Goal: Task Accomplishment & Management: Manage account settings

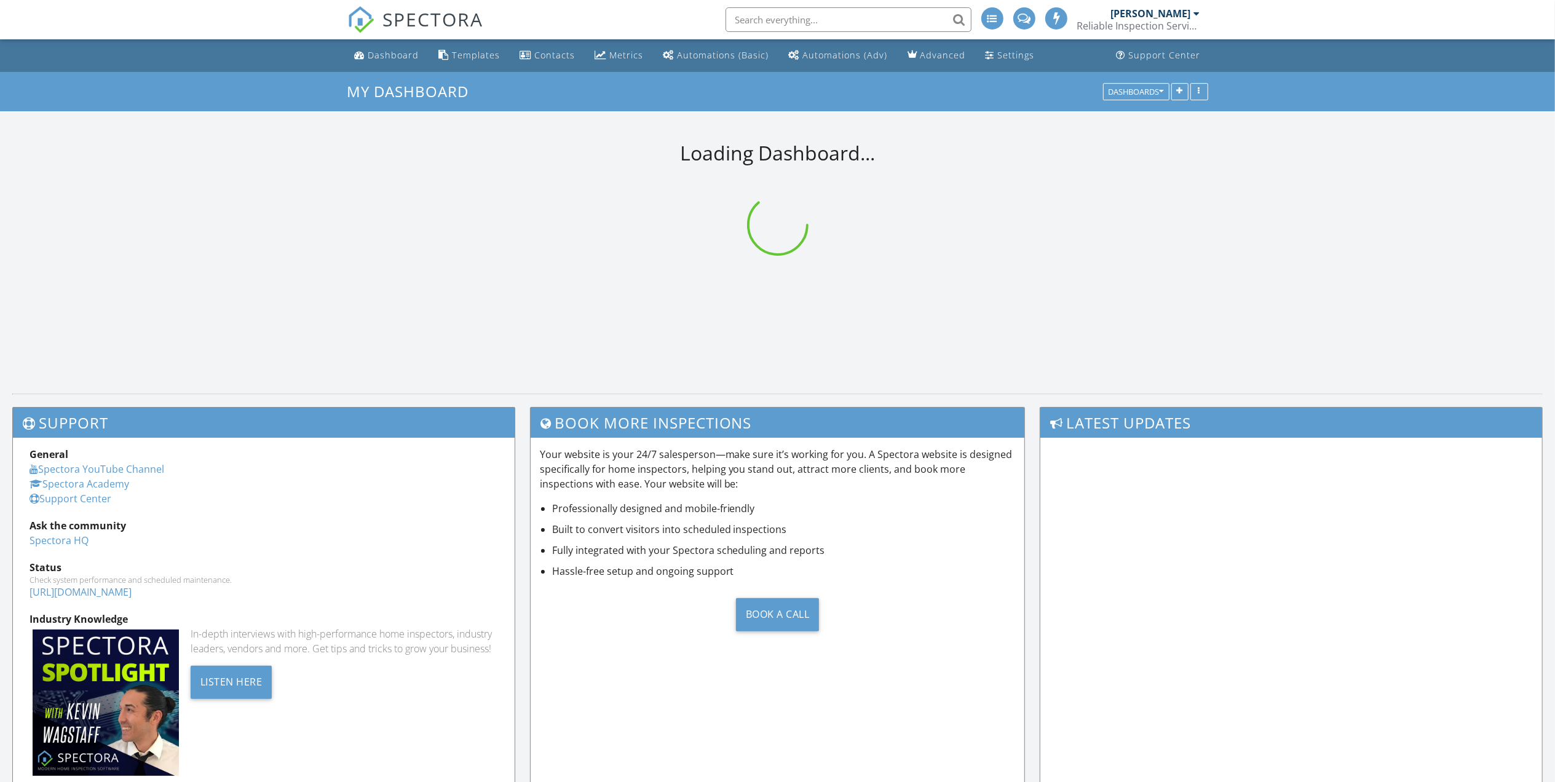
click at [815, 18] on input "text" at bounding box center [849, 19] width 246 height 25
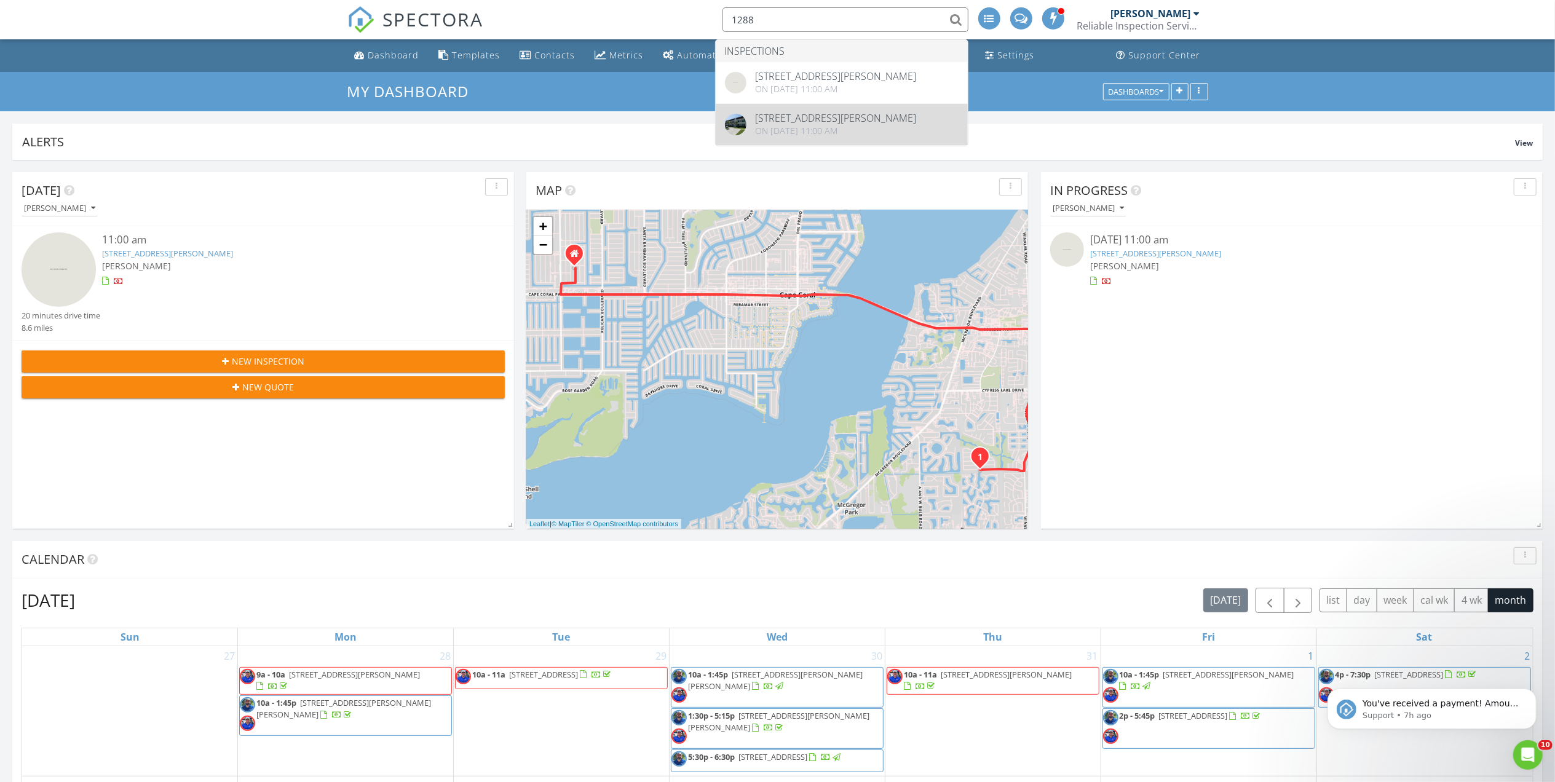
type input "1288"
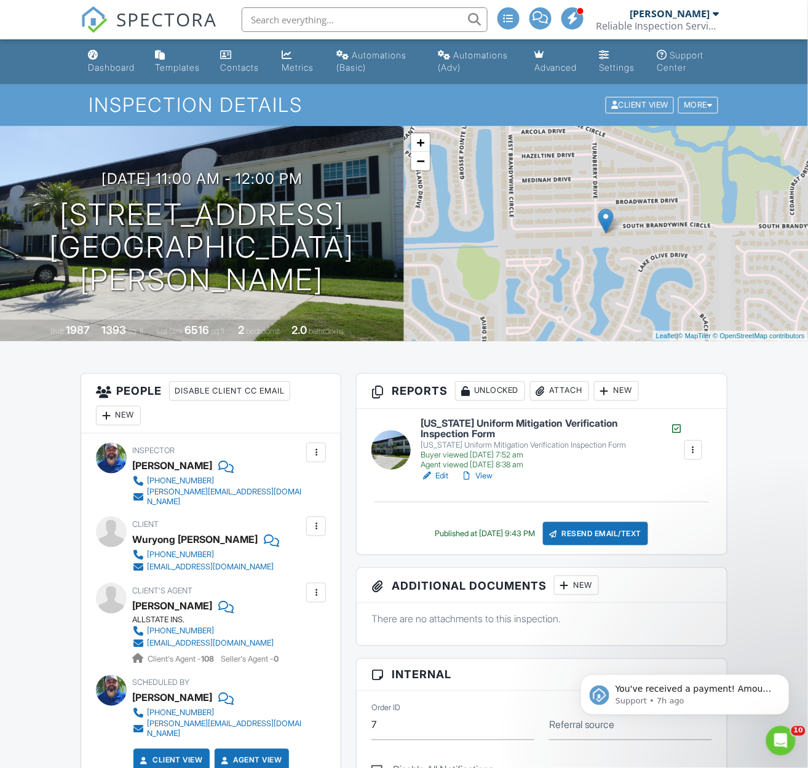
drag, startPoint x: 438, startPoint y: 475, endPoint x: 448, endPoint y: 471, distance: 10.7
click at [438, 475] on link "Edit" at bounding box center [435, 476] width 28 height 12
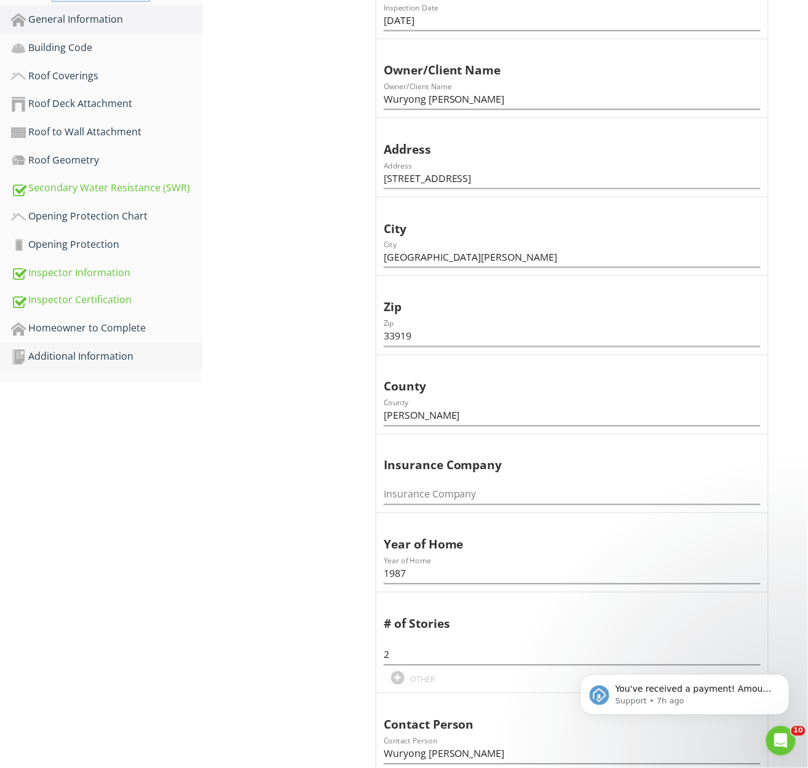
click at [89, 352] on div "Additional Information" at bounding box center [106, 357] width 191 height 16
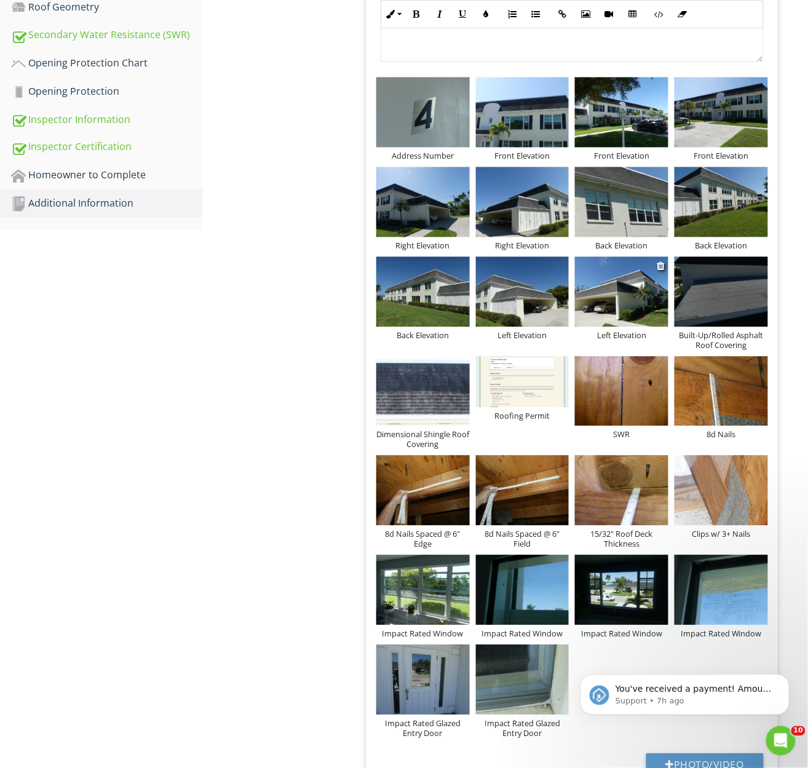
scroll to position [492, 0]
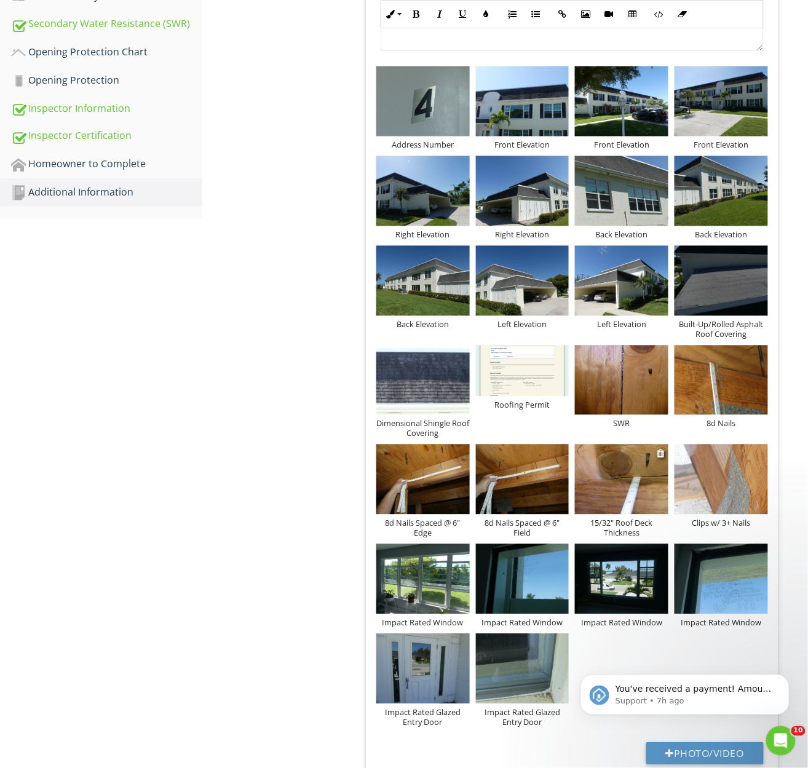
click at [630, 483] on img at bounding box center [621, 480] width 93 height 70
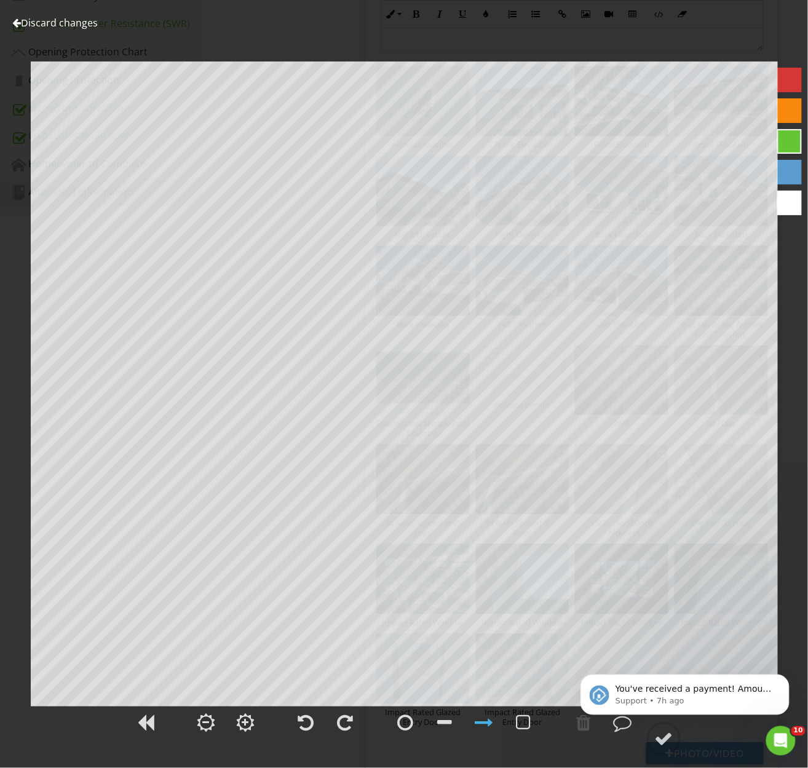
type textarea "15/32" Roof Deck Thickness"
click at [63, 18] on link "Discard changes" at bounding box center [54, 23] width 85 height 14
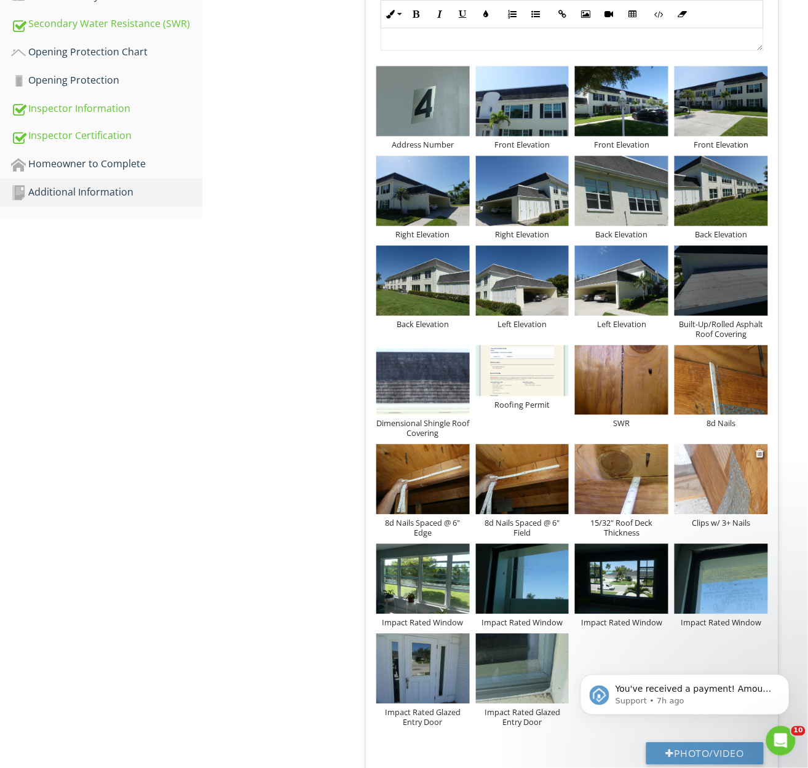
click at [717, 482] on img at bounding box center [721, 480] width 93 height 70
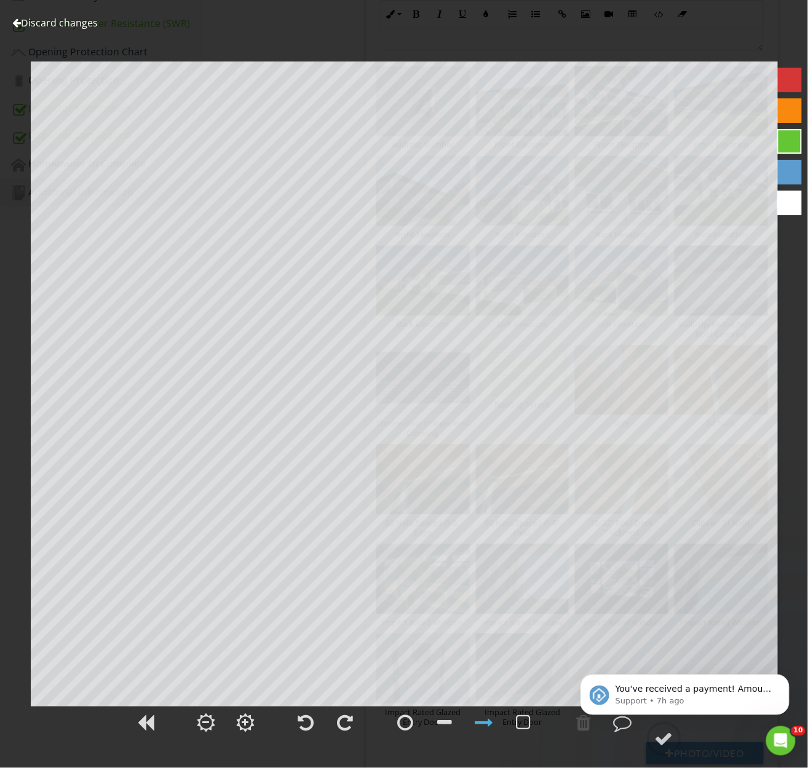
type textarea "Clips w/ 3+ Nails"
click at [74, 18] on link "Discard changes" at bounding box center [54, 23] width 85 height 14
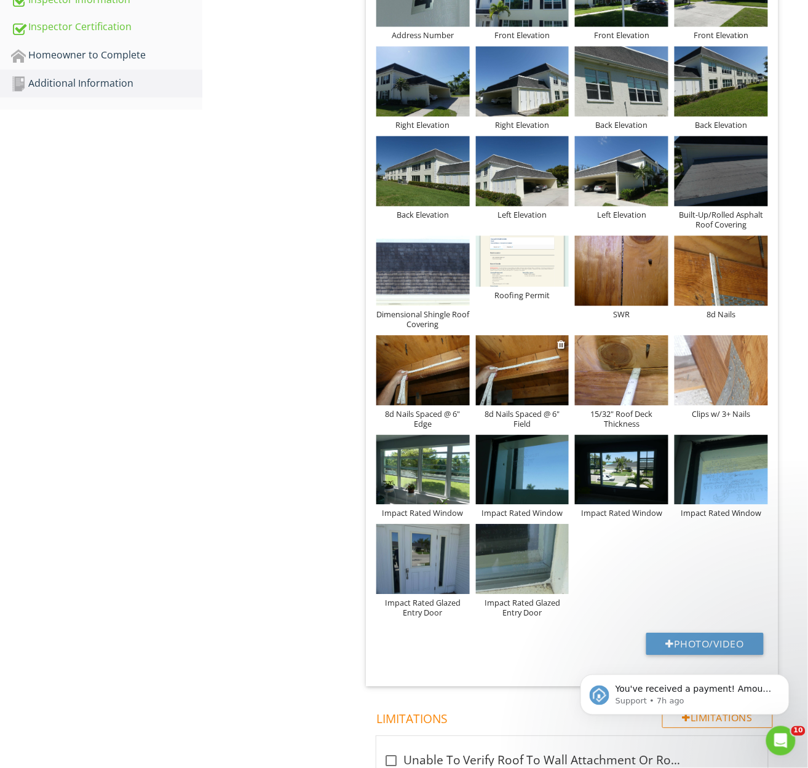
scroll to position [655, 0]
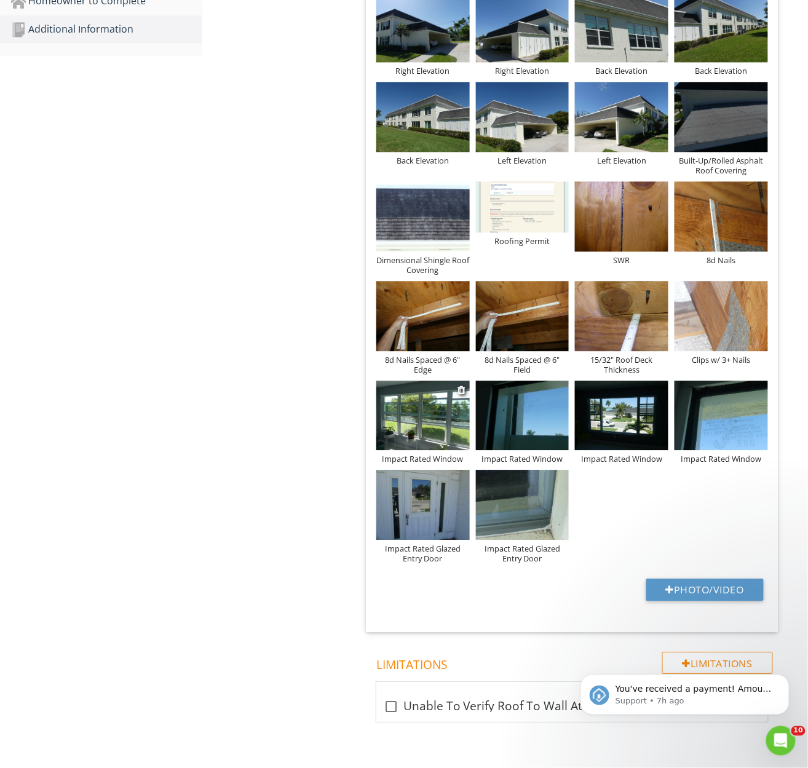
click at [439, 416] on img at bounding box center [422, 416] width 93 height 70
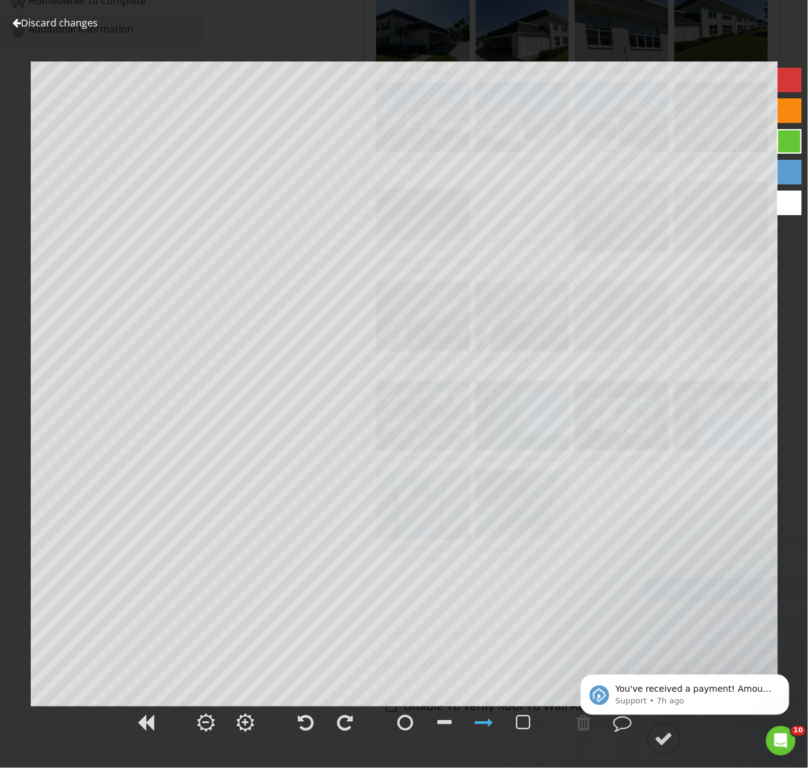
type textarea "Impact Rated Window"
click at [72, 18] on link "Discard changes" at bounding box center [54, 23] width 85 height 14
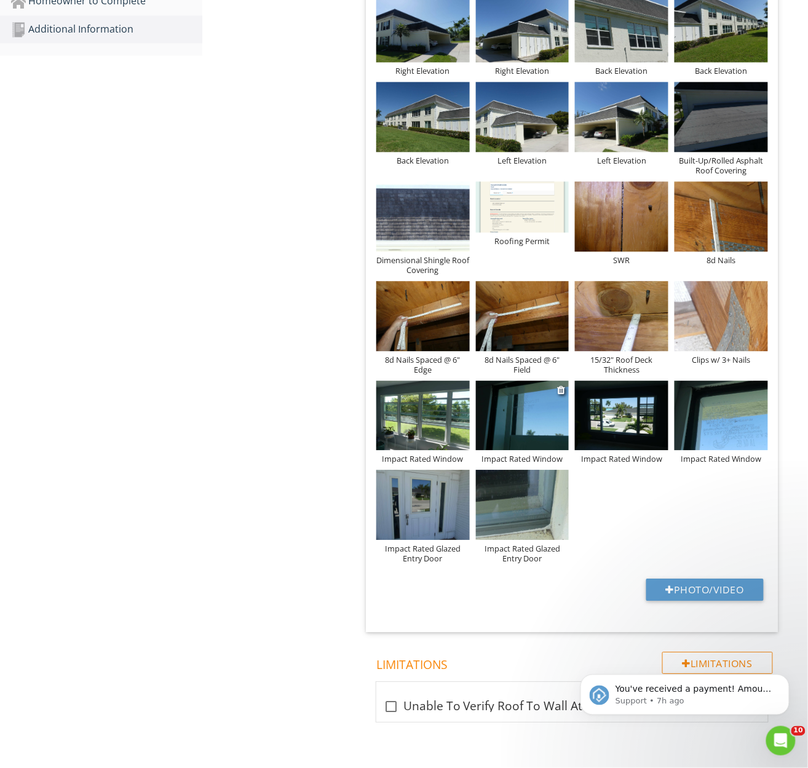
click at [529, 419] on img at bounding box center [522, 416] width 93 height 70
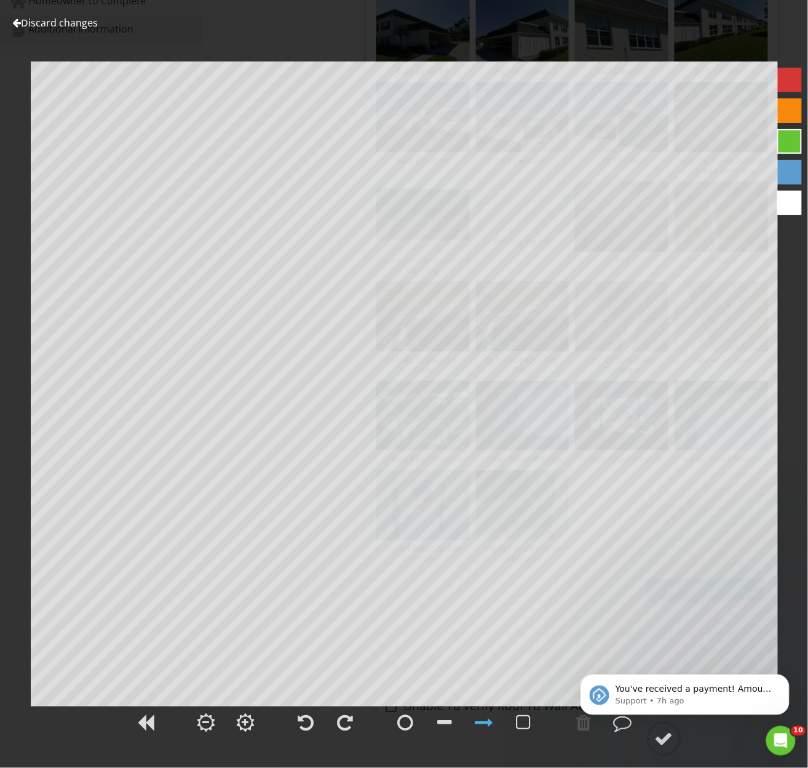
type textarea "Impact Rated Window"
click at [73, 20] on link "Discard changes" at bounding box center [54, 23] width 85 height 14
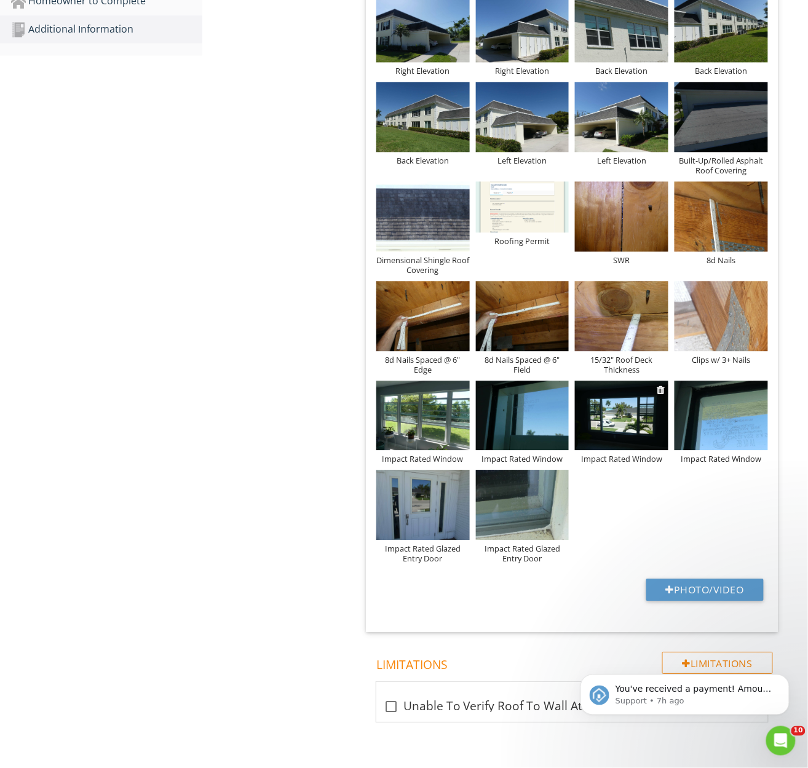
click at [638, 427] on img at bounding box center [621, 416] width 93 height 70
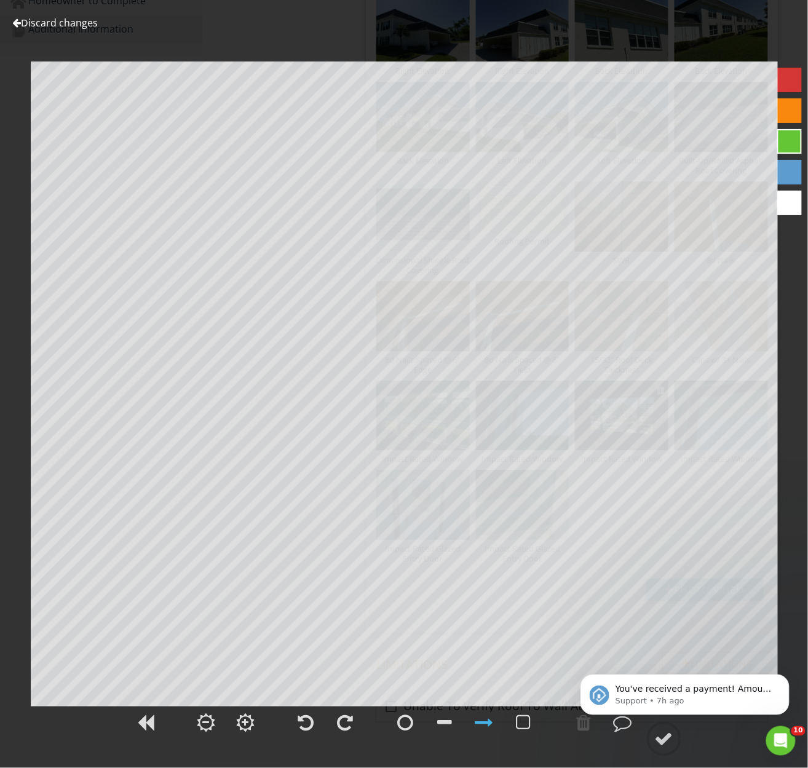
type textarea "Impact Rated Window"
click at [57, 23] on link "Discard changes" at bounding box center [54, 23] width 85 height 14
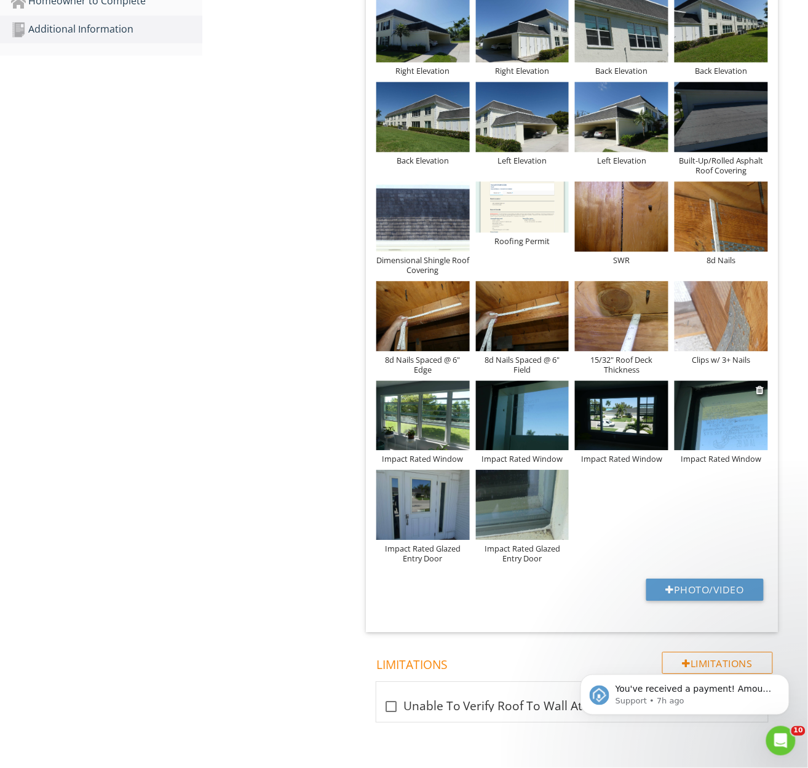
click at [744, 428] on img at bounding box center [721, 416] width 93 height 70
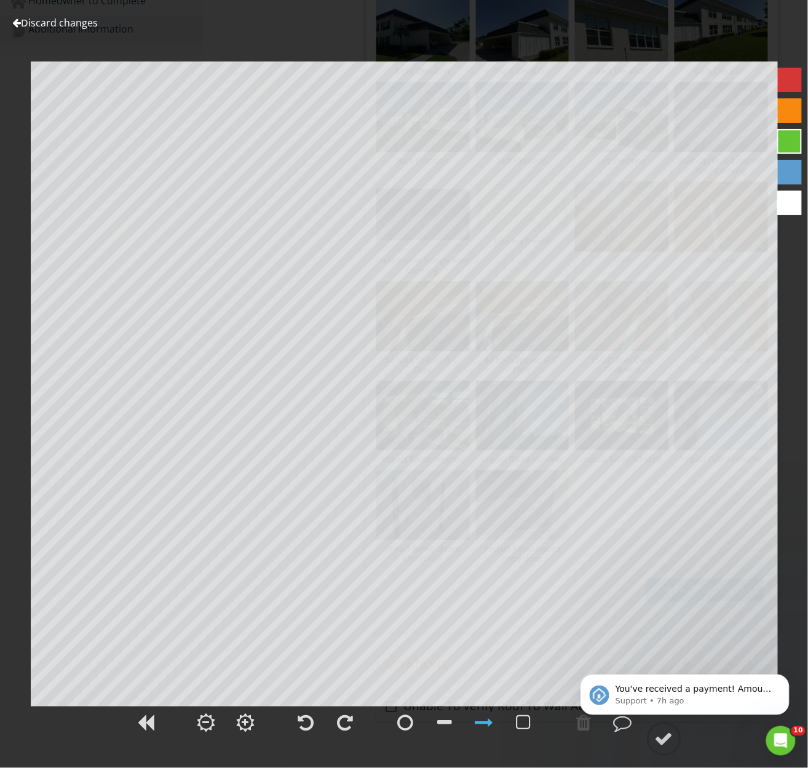
type textarea "Impact Rated Window"
click at [74, 20] on link "Discard changes" at bounding box center [54, 23] width 85 height 14
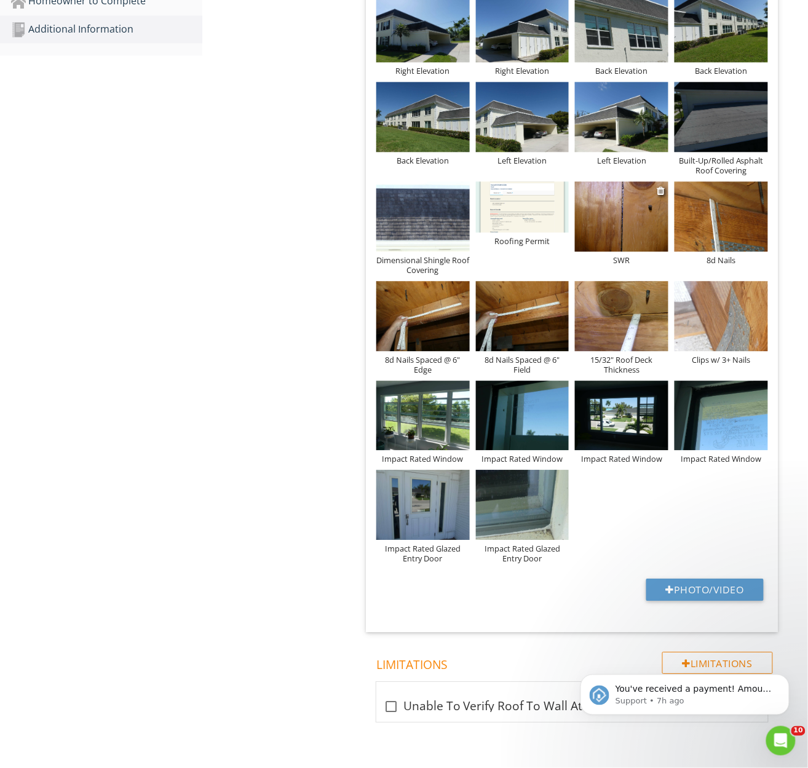
scroll to position [665, 0]
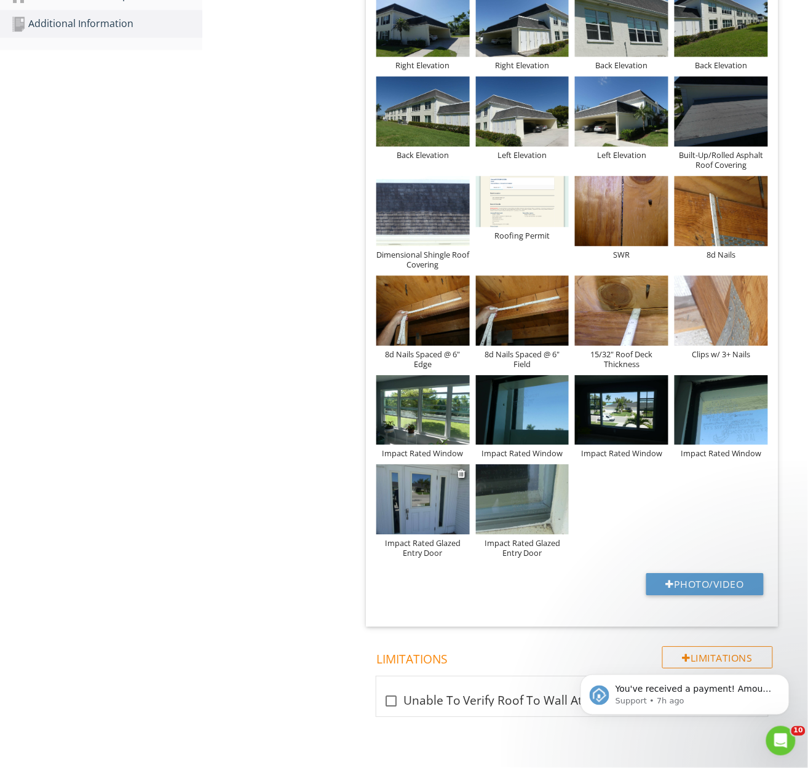
click at [441, 498] on img at bounding box center [422, 499] width 93 height 70
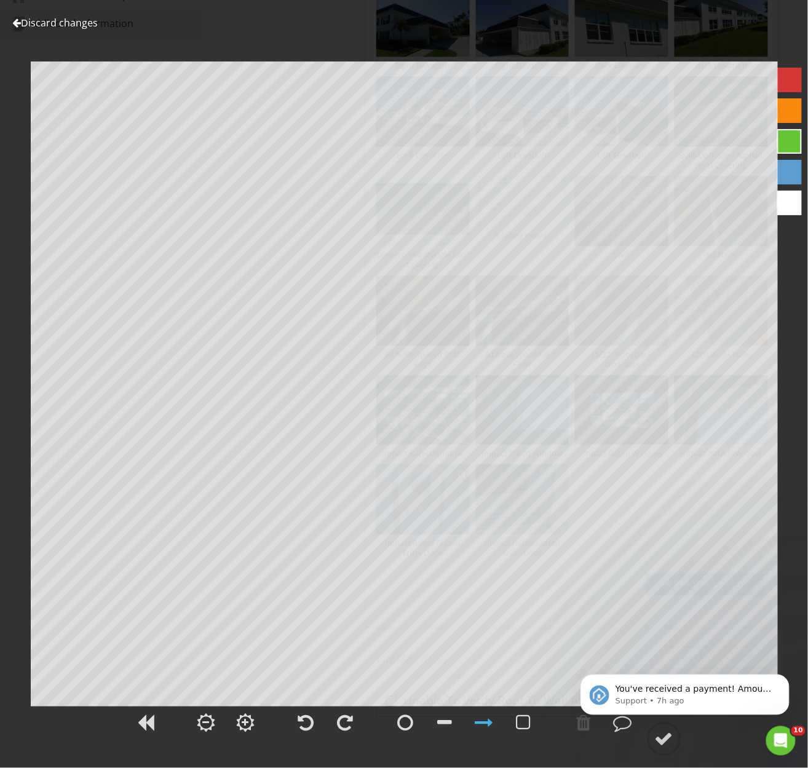
type textarea "Impact Rated Glazed Entry Door"
click at [44, 21] on link "Discard changes" at bounding box center [54, 23] width 85 height 14
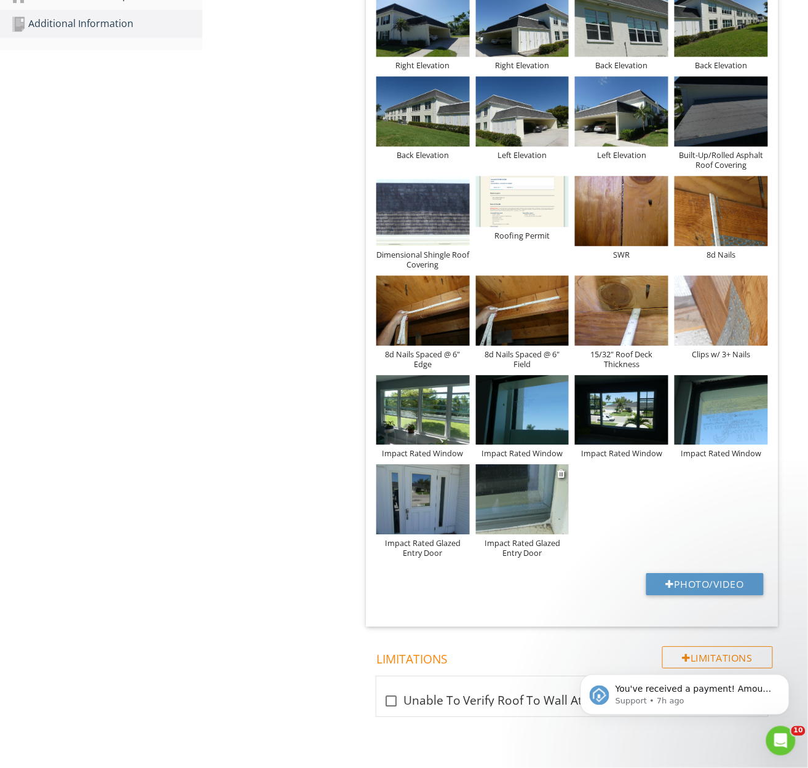
click at [535, 512] on img at bounding box center [522, 499] width 93 height 70
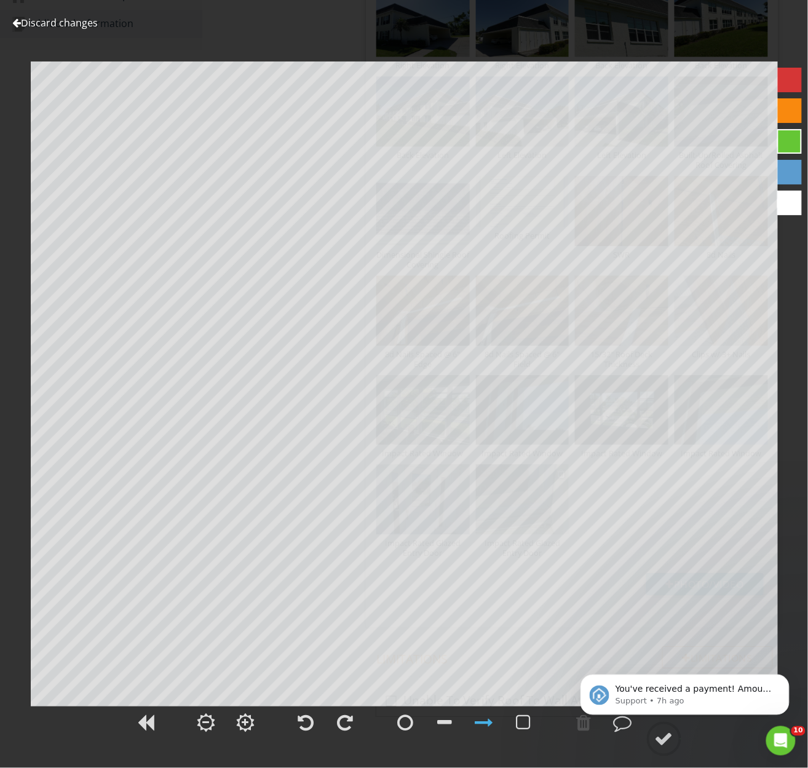
type textarea "Impact Rated Glazed Entry Door"
click at [69, 22] on link "Discard changes" at bounding box center [54, 23] width 85 height 14
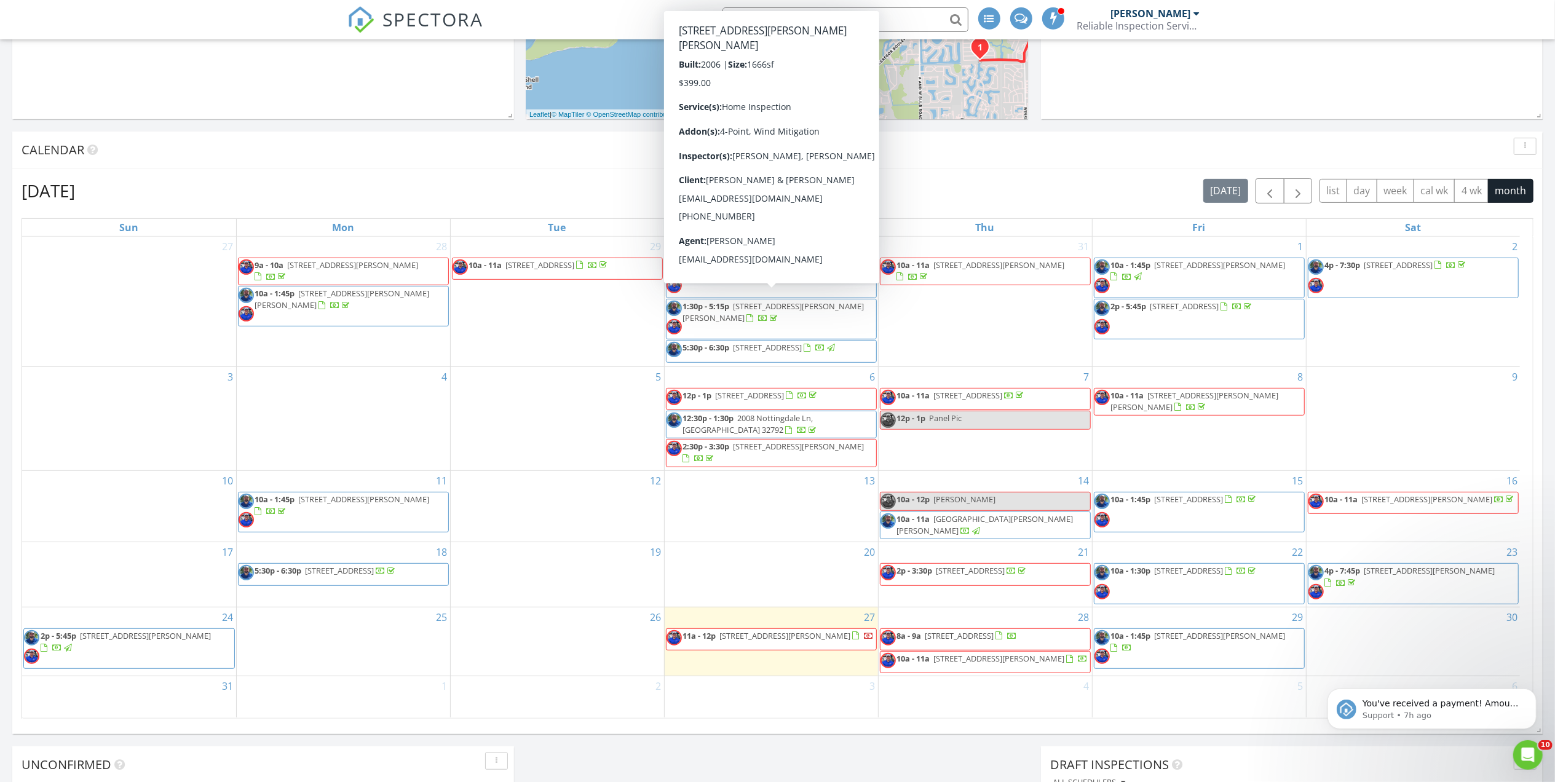
scroll to position [8, 0]
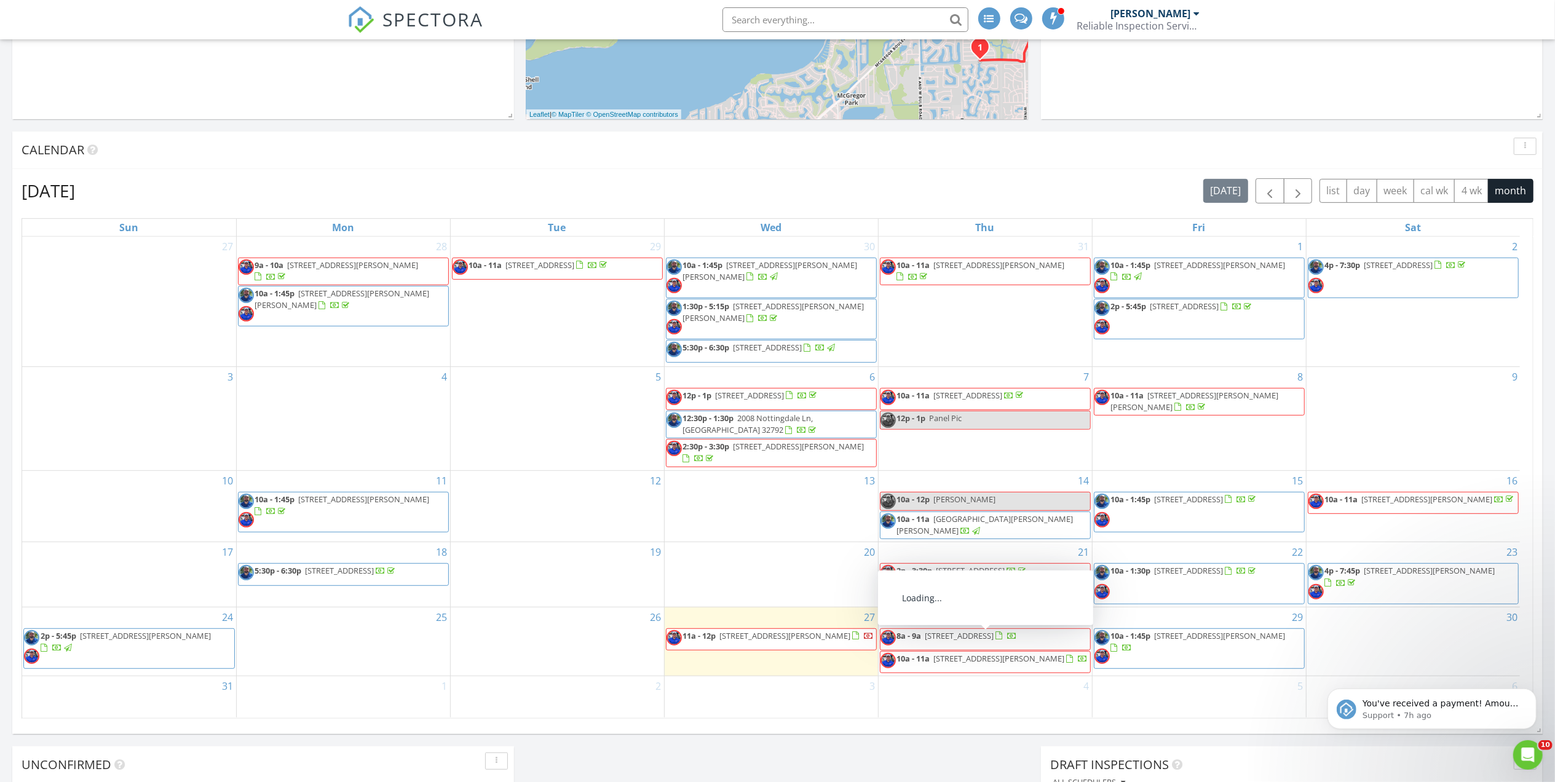
click at [984, 636] on span "[STREET_ADDRESS]" at bounding box center [959, 635] width 69 height 11
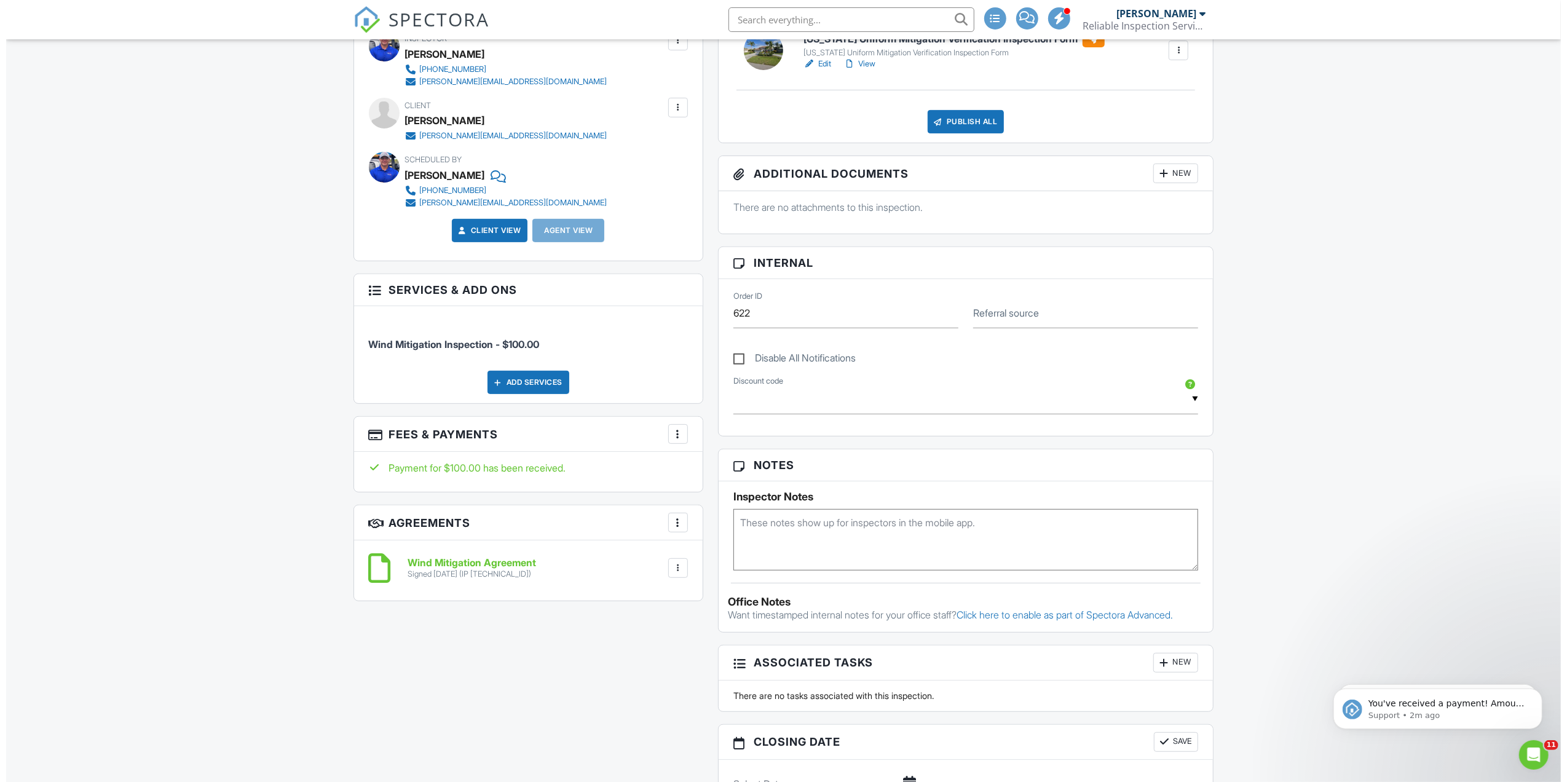
scroll to position [409, 0]
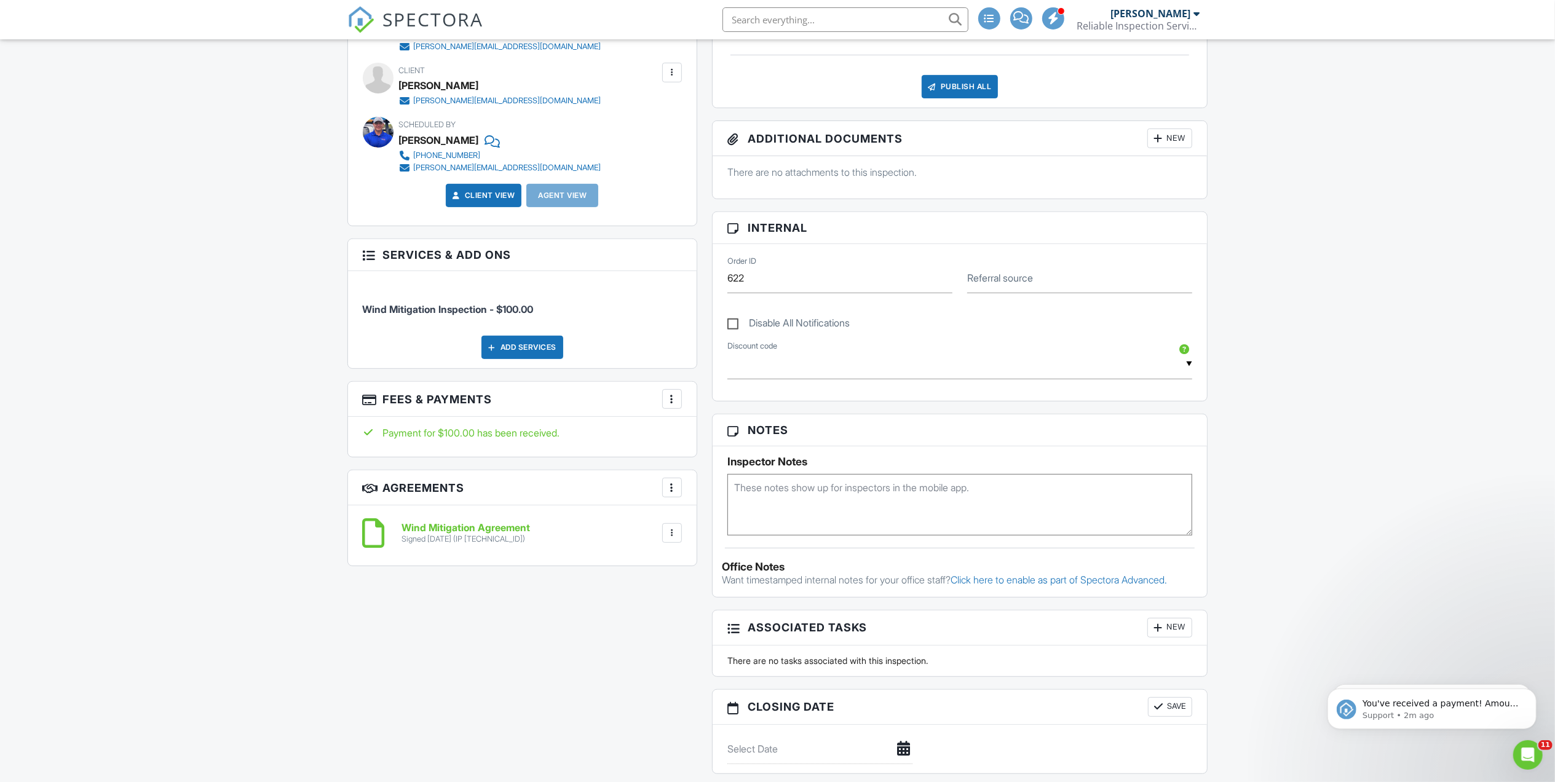
click at [535, 345] on div "Add Services" at bounding box center [522, 347] width 82 height 23
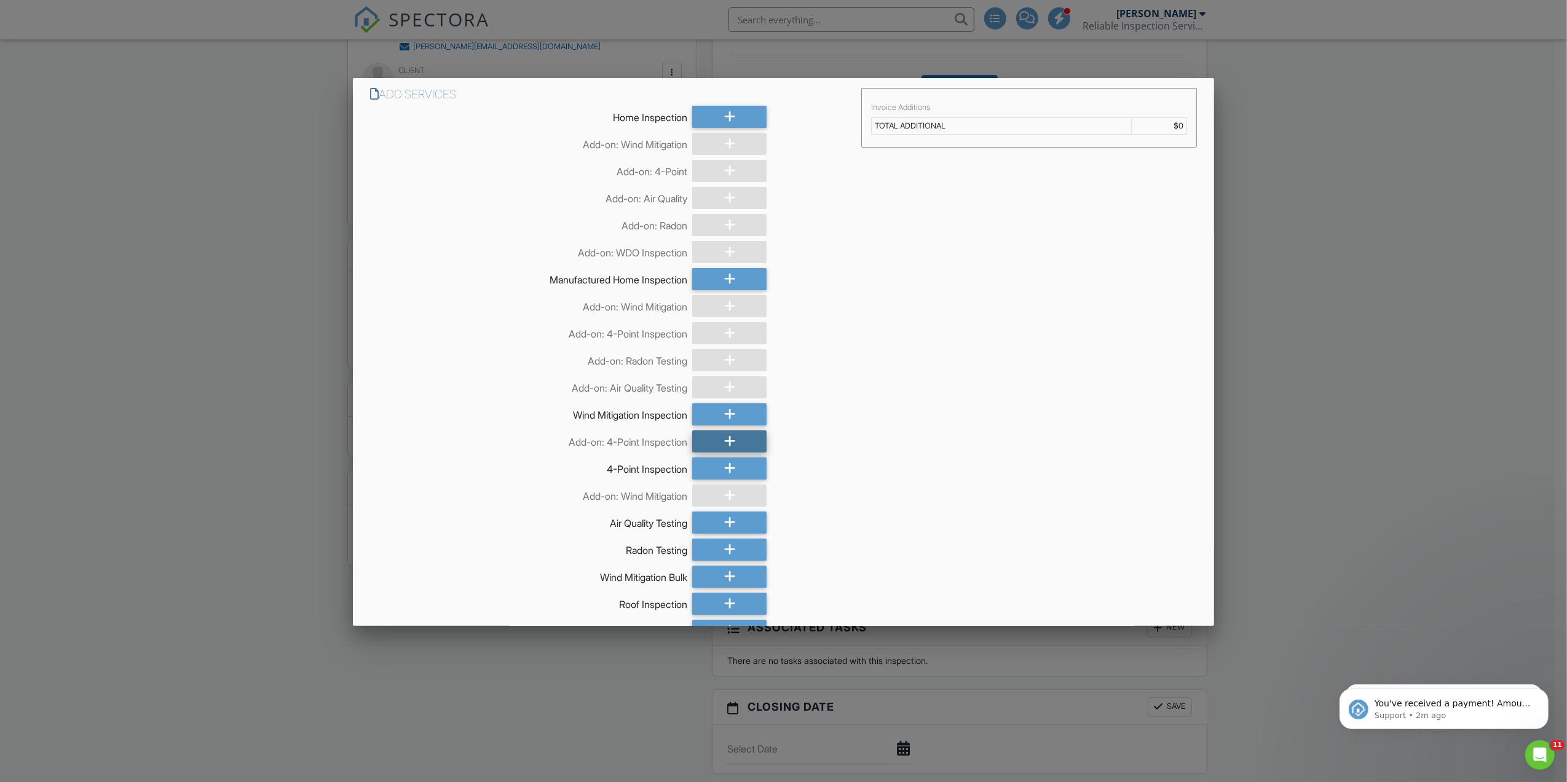
click at [716, 438] on div at bounding box center [729, 441] width 74 height 22
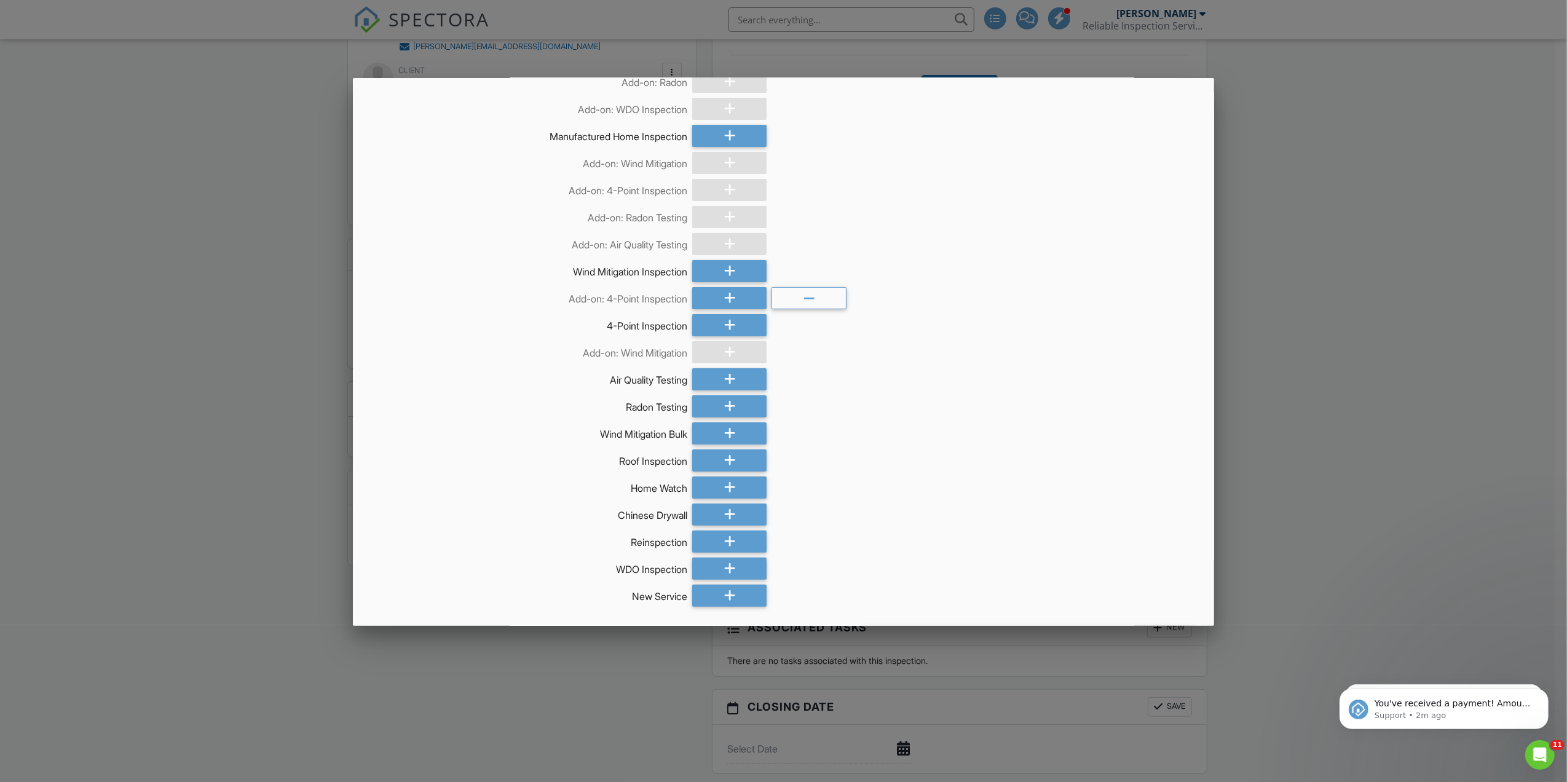
scroll to position [185, 0]
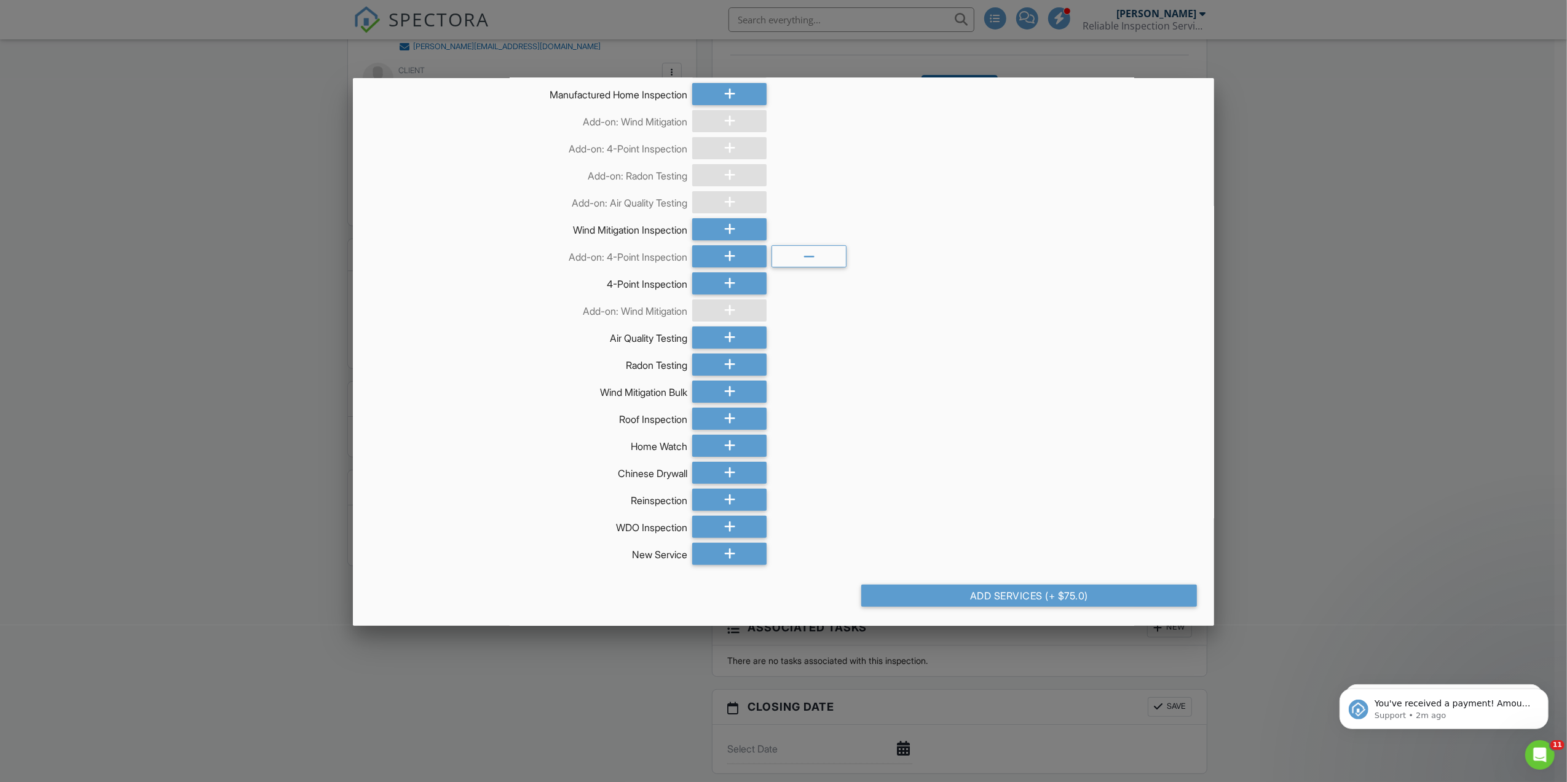
click at [1075, 596] on div "Add Services (+ $75.0)" at bounding box center [1029, 596] width 336 height 22
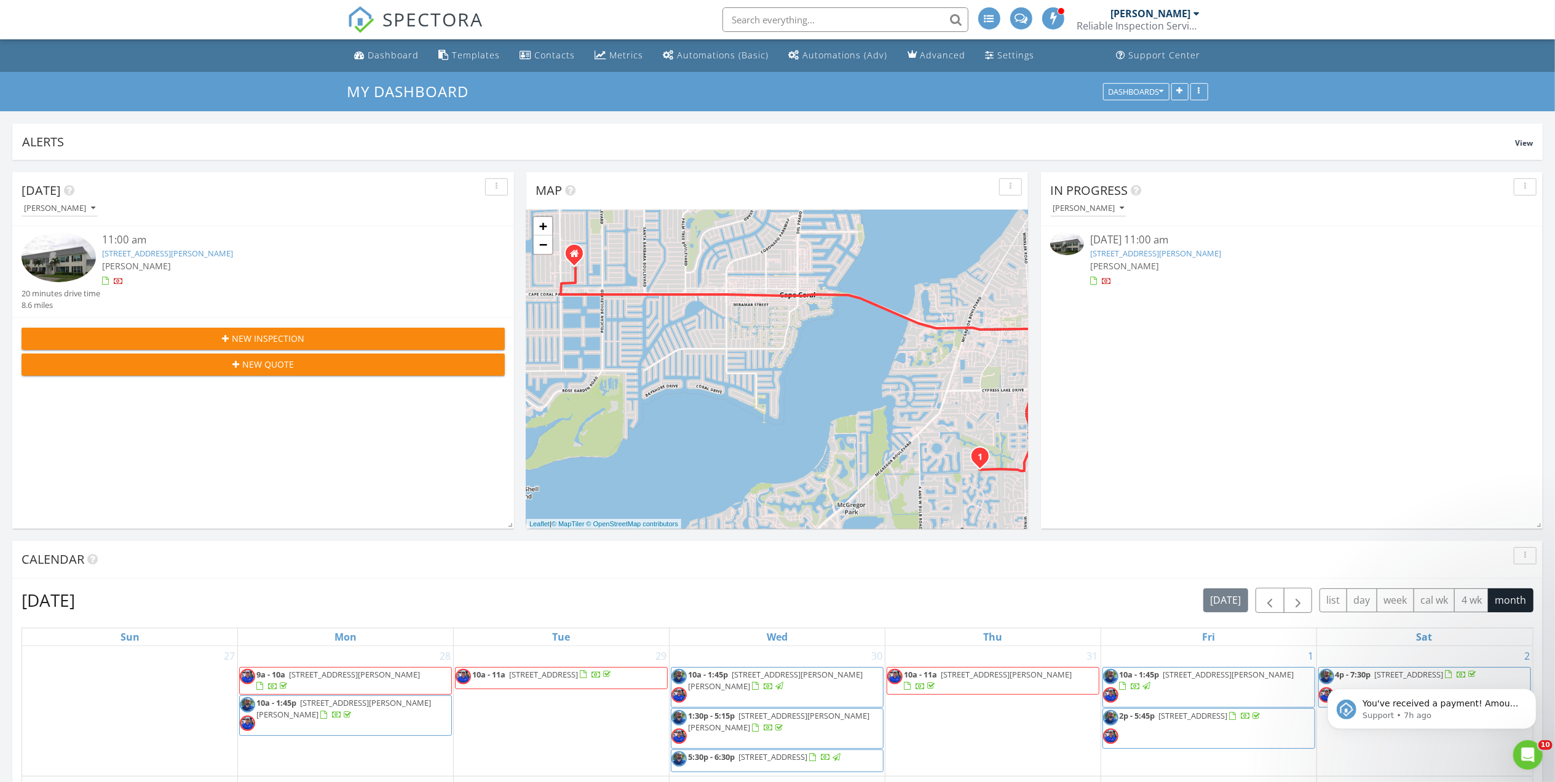
click at [233, 256] on link "1288 S Brandywine Cir 4, Fort Myers, FL 33919" at bounding box center [167, 253] width 131 height 11
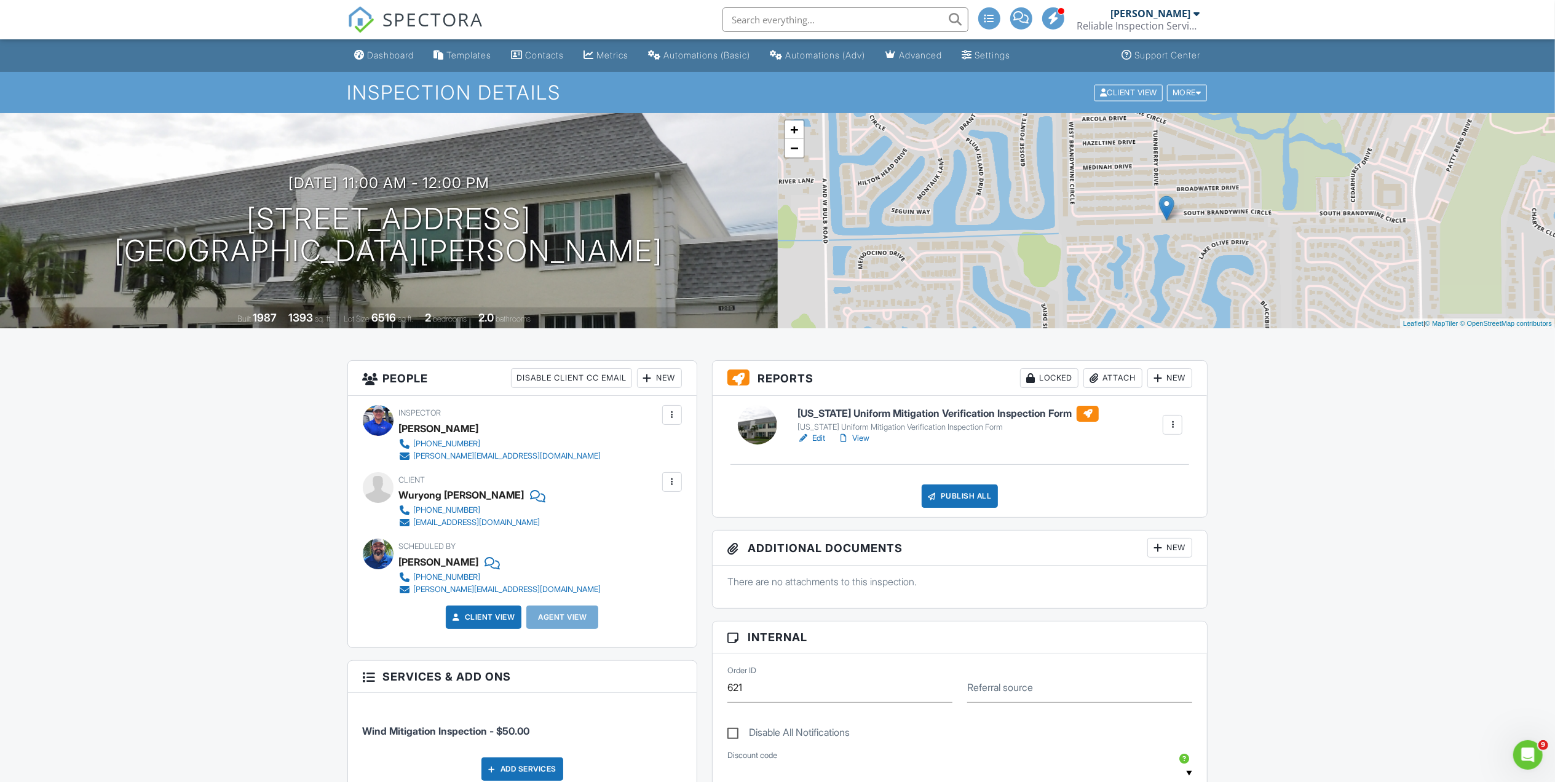
click at [655, 380] on div "New" at bounding box center [659, 378] width 45 height 20
click at [695, 477] on li "Client's Agent" at bounding box center [703, 477] width 121 height 31
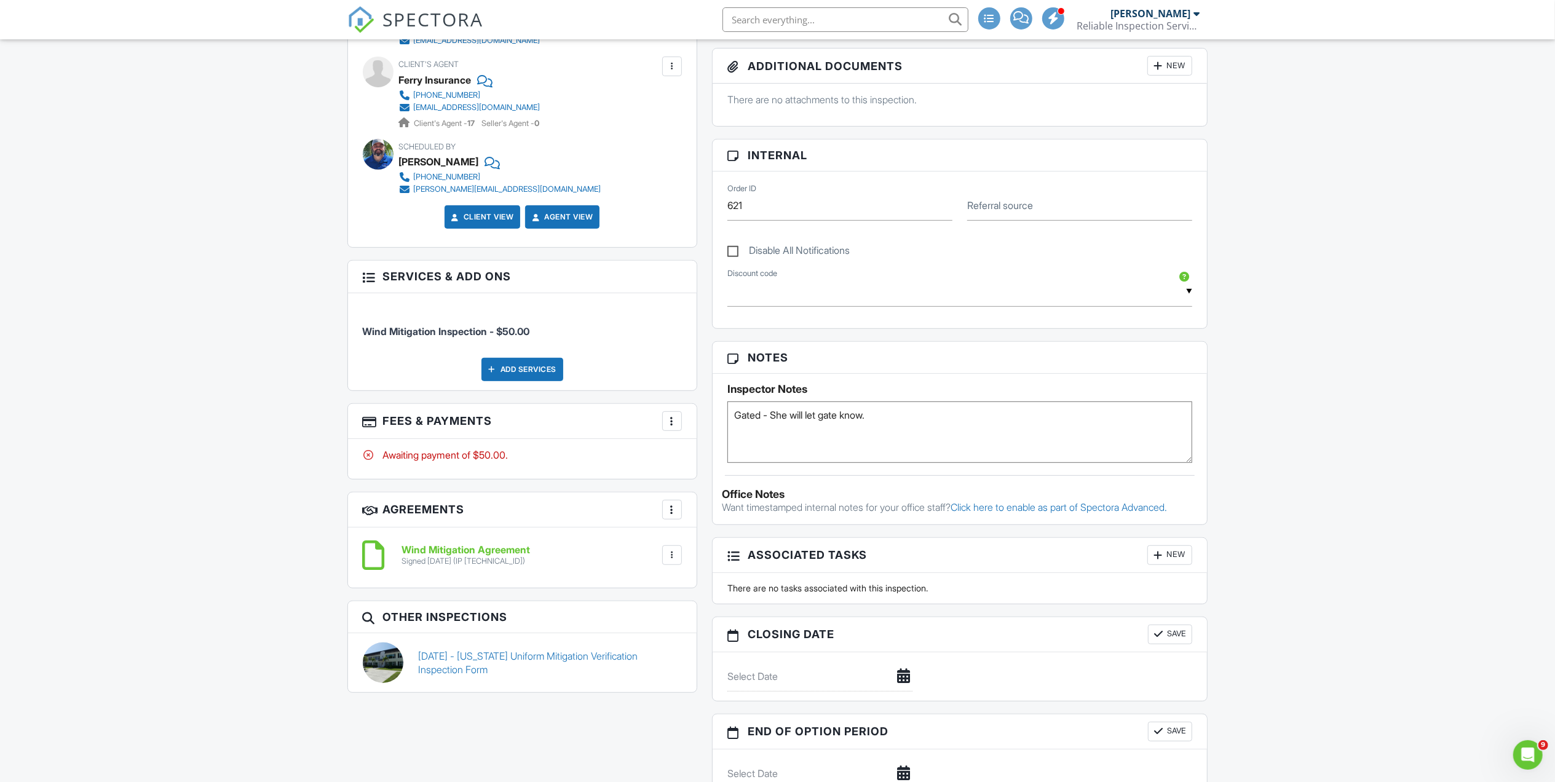
scroll to position [492, 0]
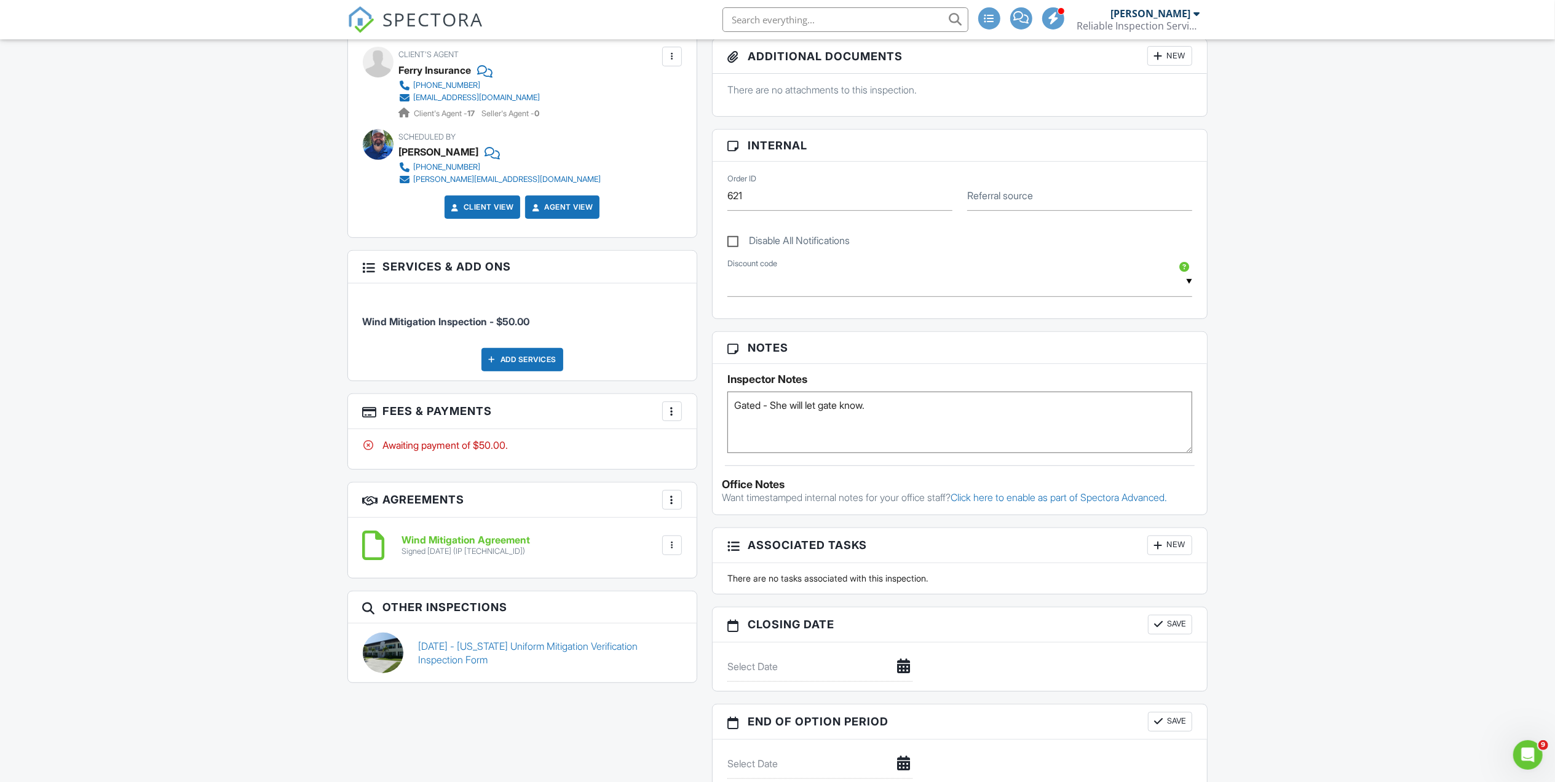
click at [672, 416] on div at bounding box center [672, 411] width 12 height 12
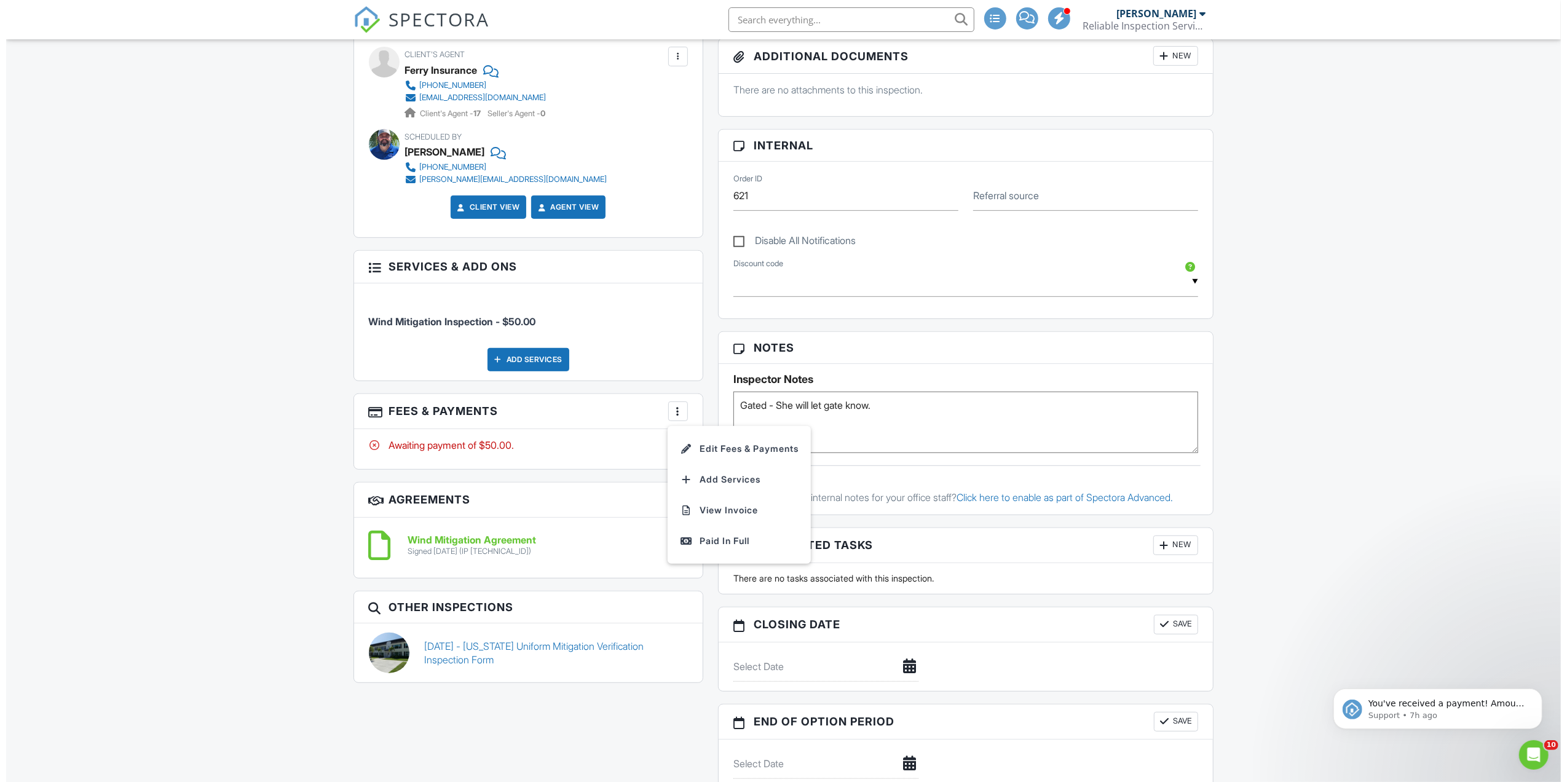
scroll to position [0, 0]
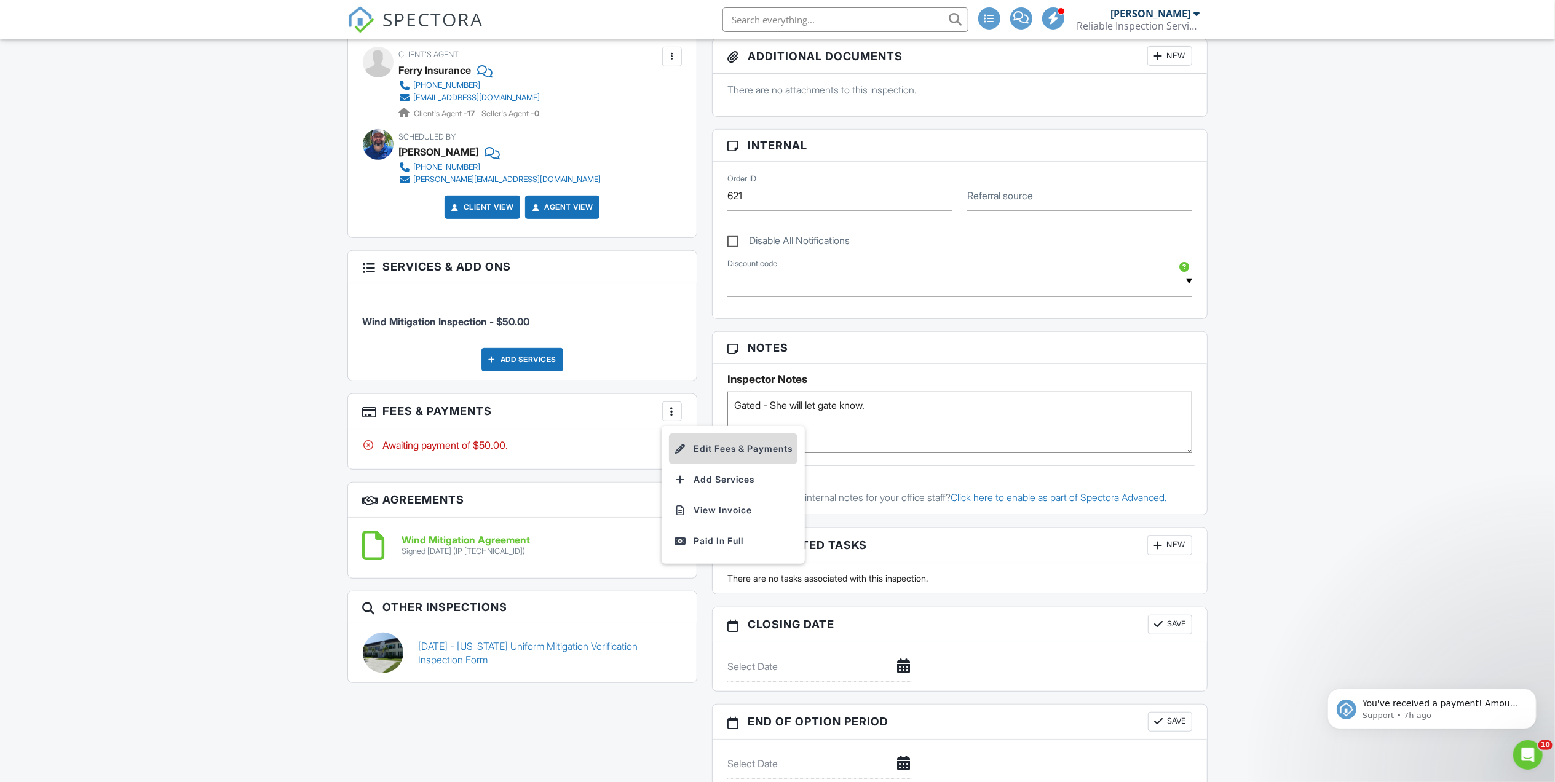
click at [736, 451] on li "Edit Fees & Payments" at bounding box center [733, 448] width 129 height 31
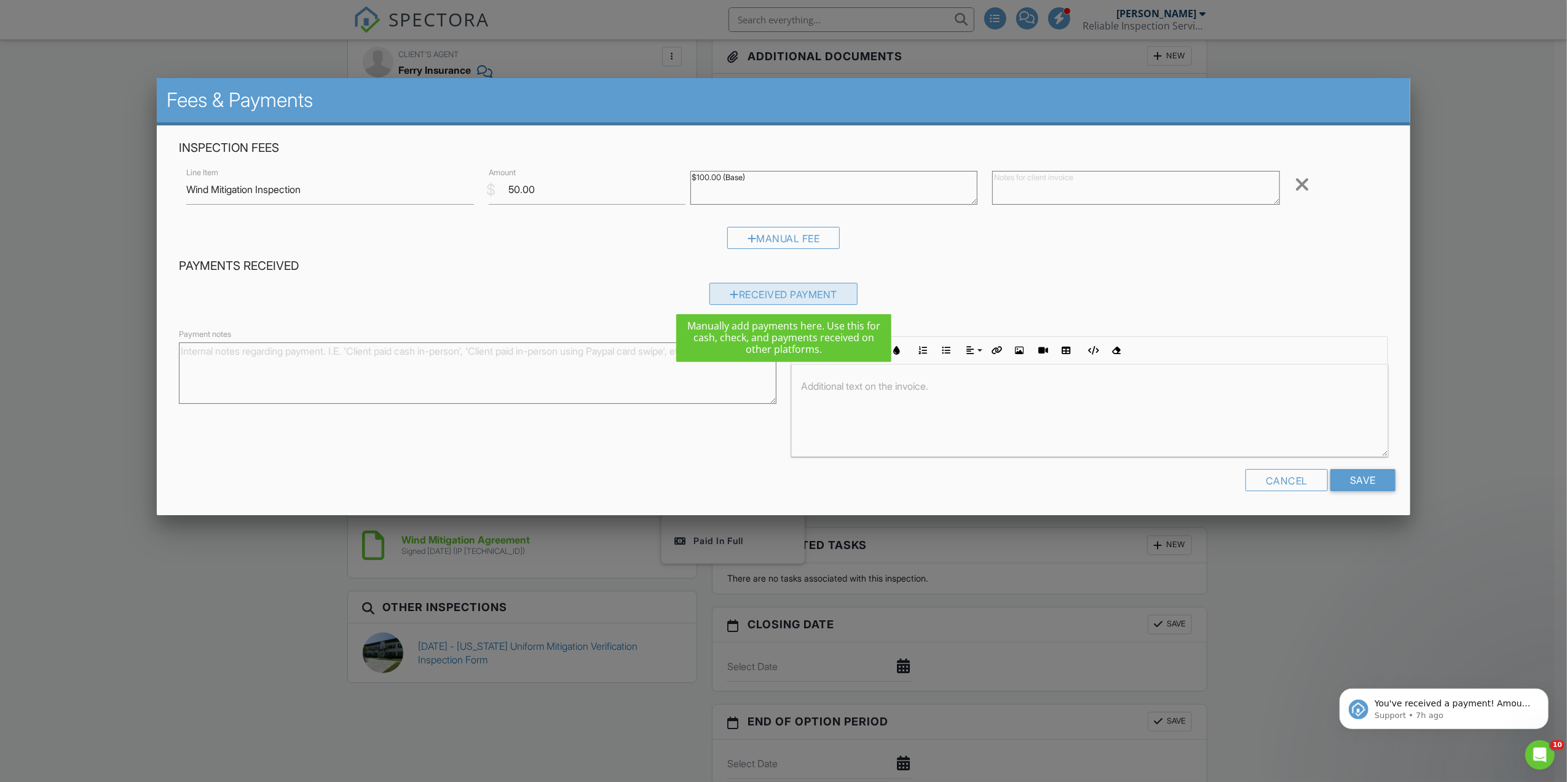
click at [791, 296] on div "Received Payment" at bounding box center [784, 294] width 148 height 22
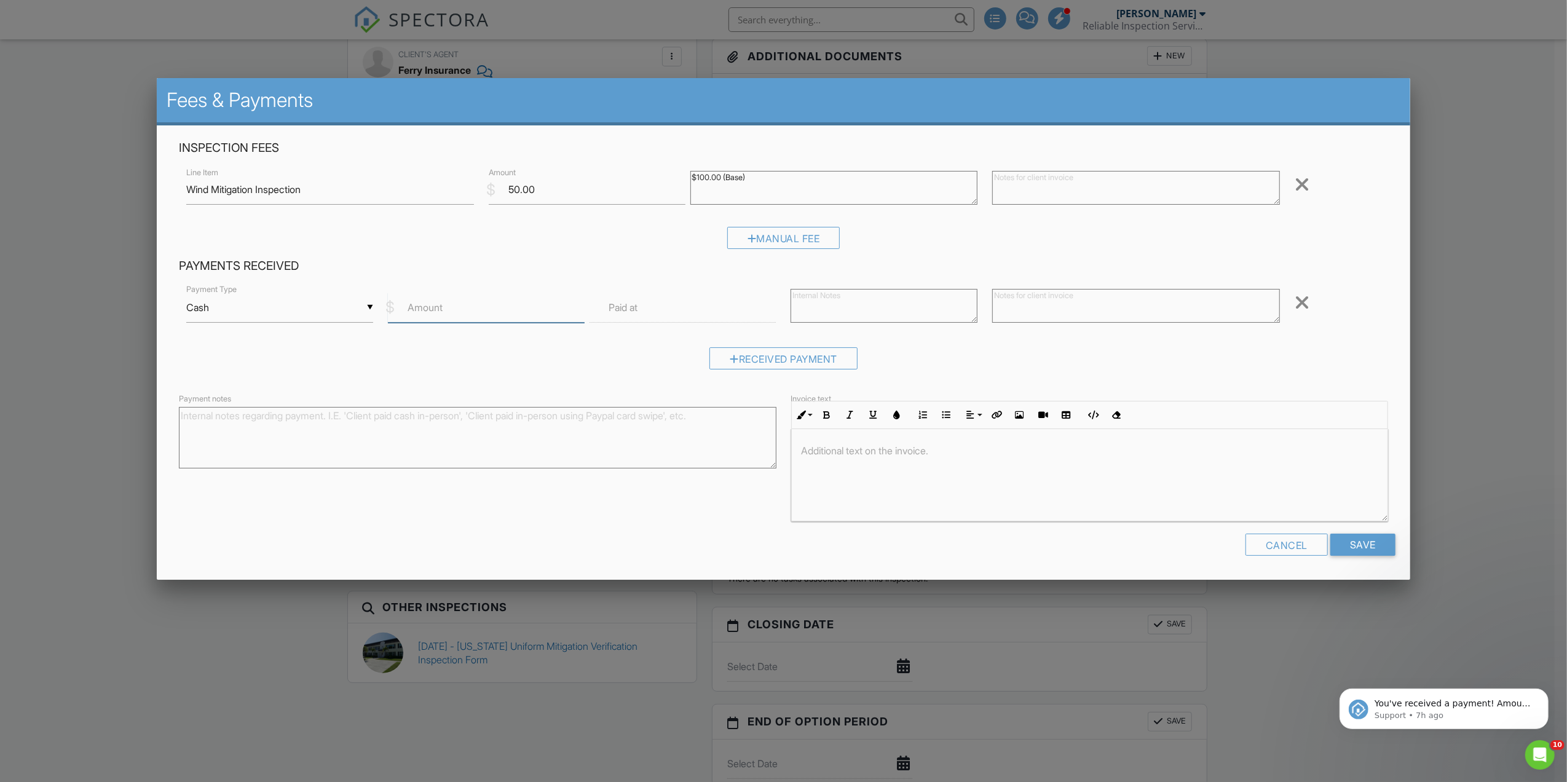
click at [544, 308] on input "Amount" at bounding box center [486, 308] width 197 height 30
type input "50"
click at [1354, 550] on input "Save" at bounding box center [1363, 545] width 65 height 22
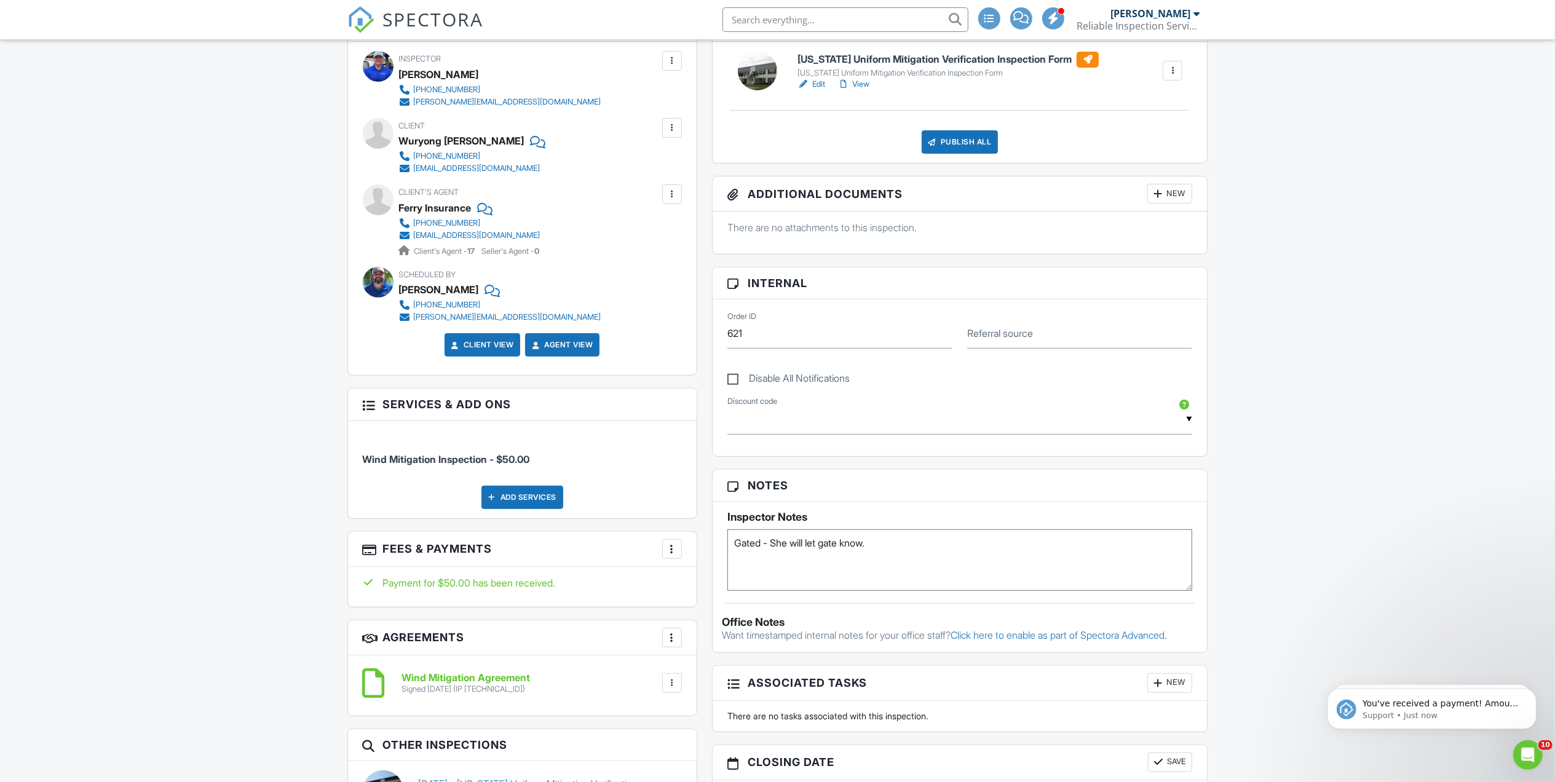
scroll to position [66, 0]
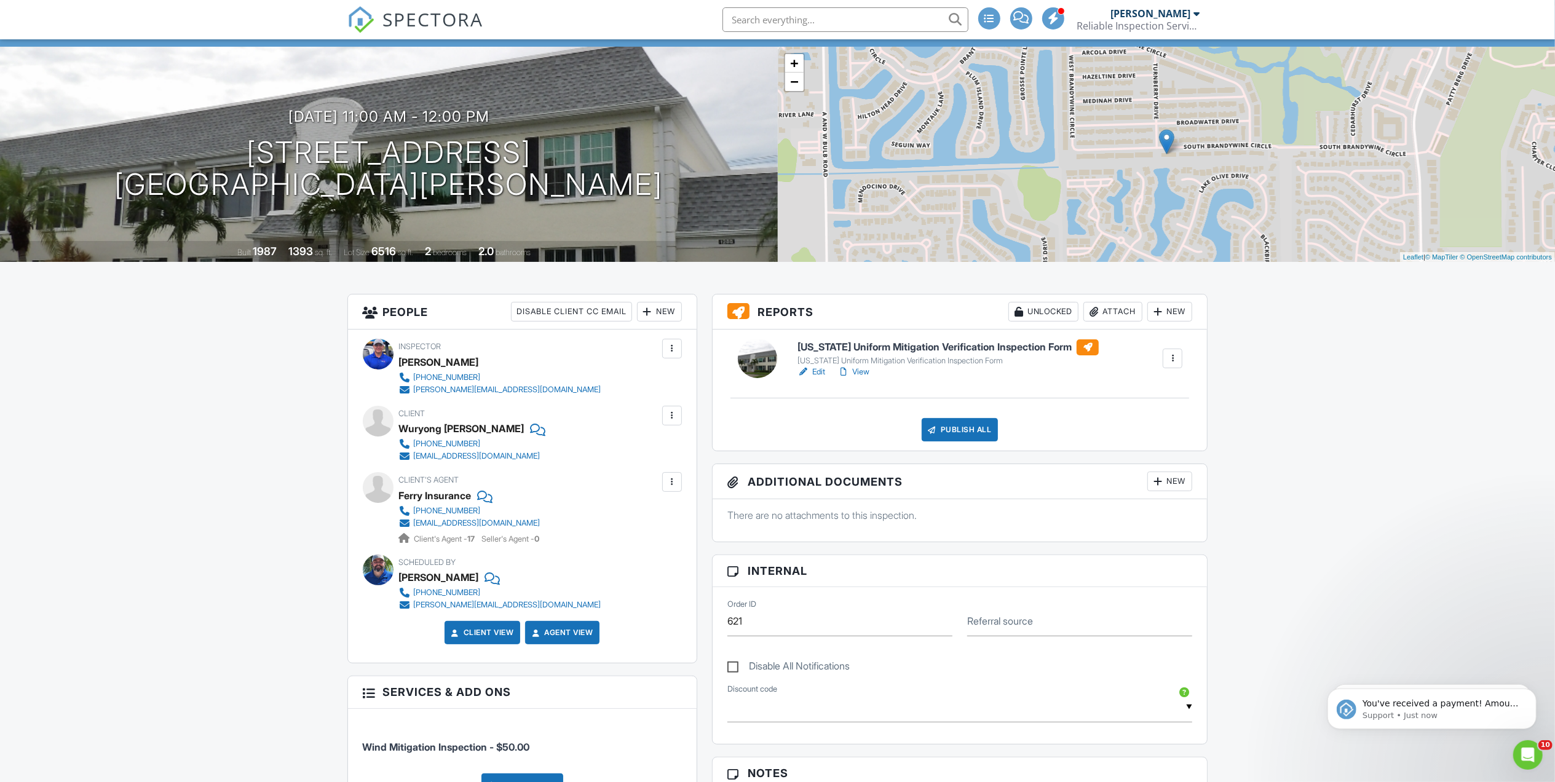
click at [864, 372] on link "View" at bounding box center [853, 372] width 32 height 12
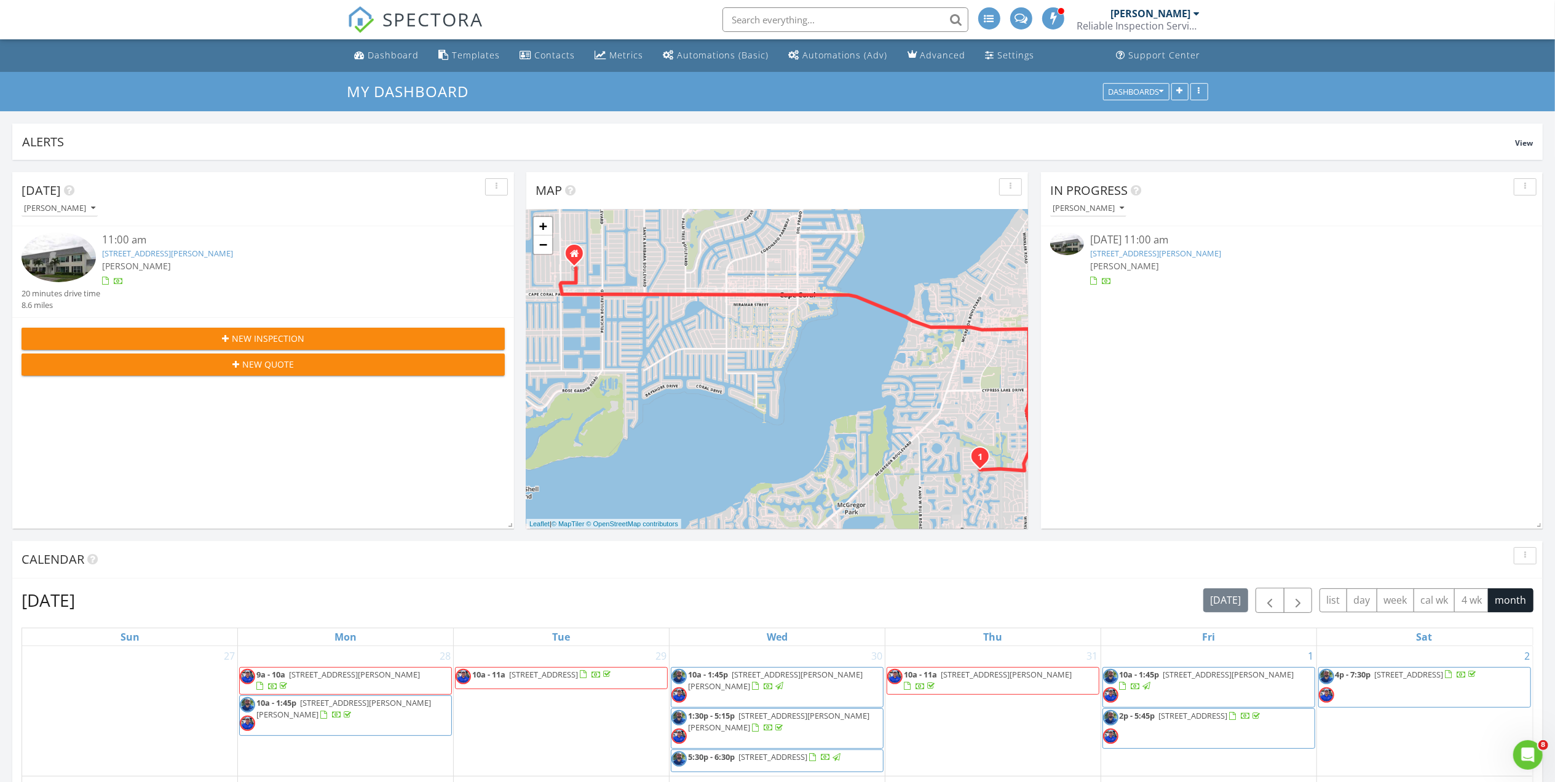
click at [1134, 255] on link "1288 S Brandywine Cir 4, Fort Myers, FL 33919" at bounding box center [1155, 253] width 131 height 11
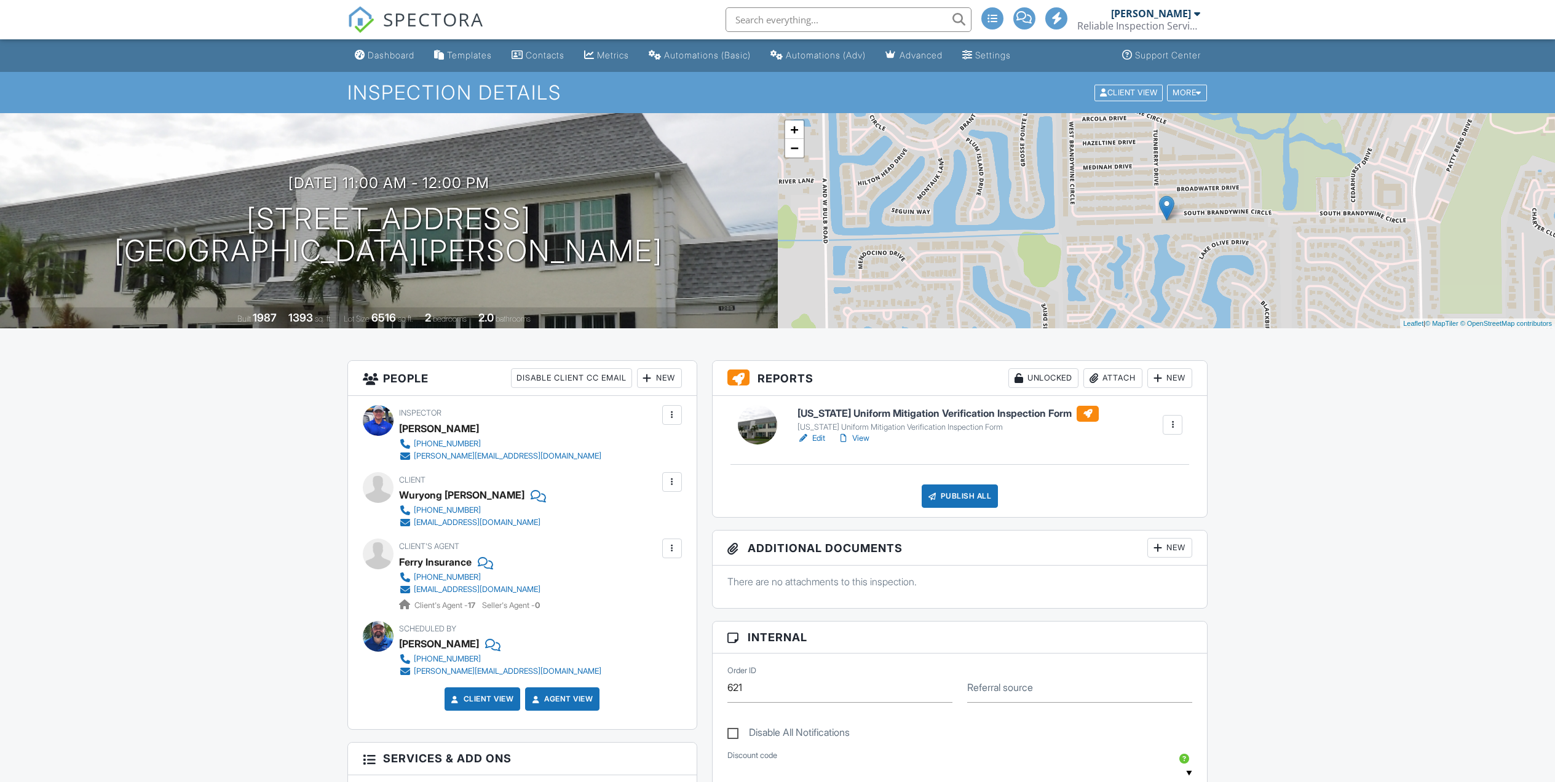
scroll to position [409, 0]
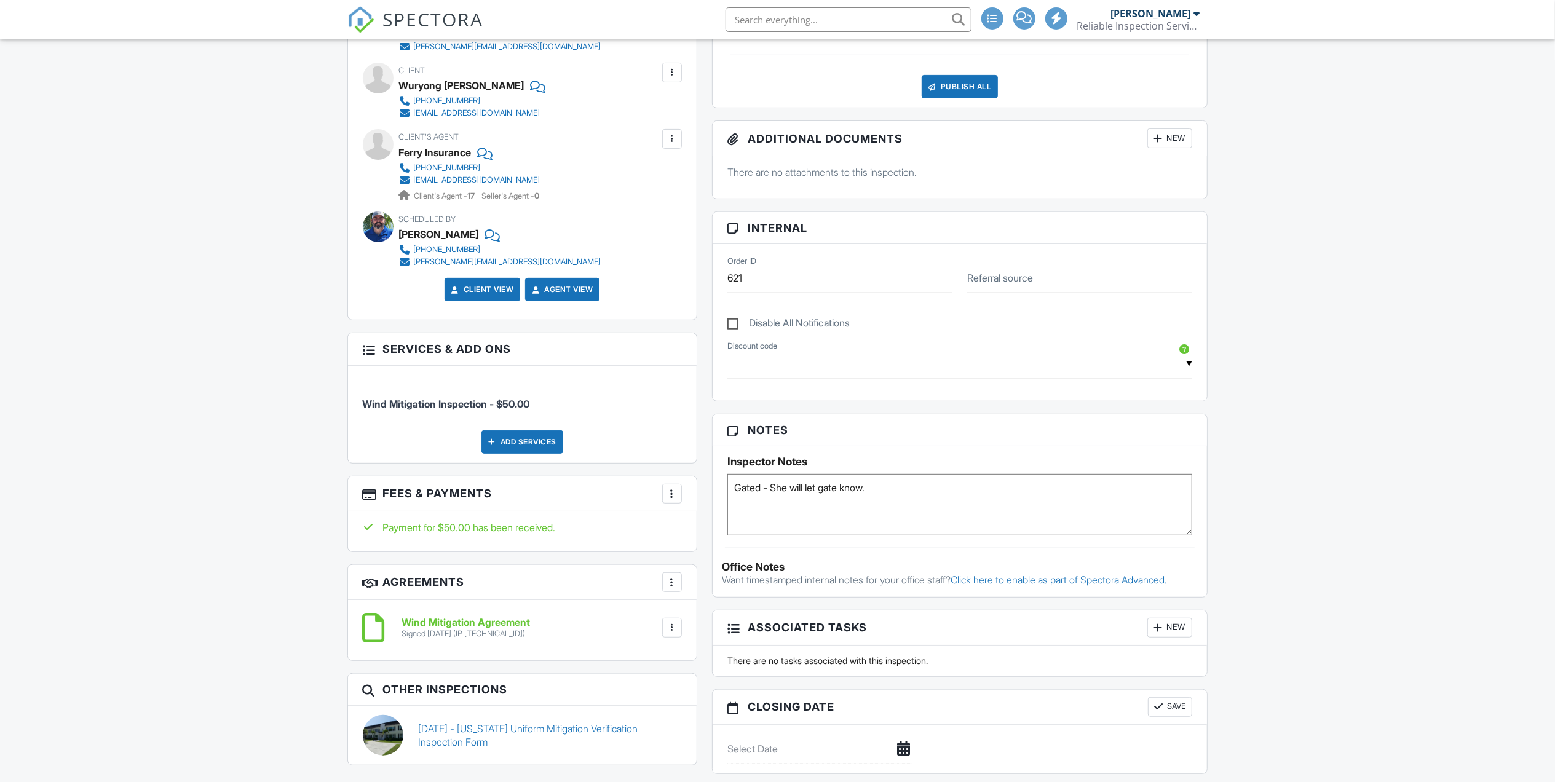
click at [519, 730] on link "[DATE] - [US_STATE] Uniform Mitigation Verification Inspection Form" at bounding box center [550, 736] width 264 height 28
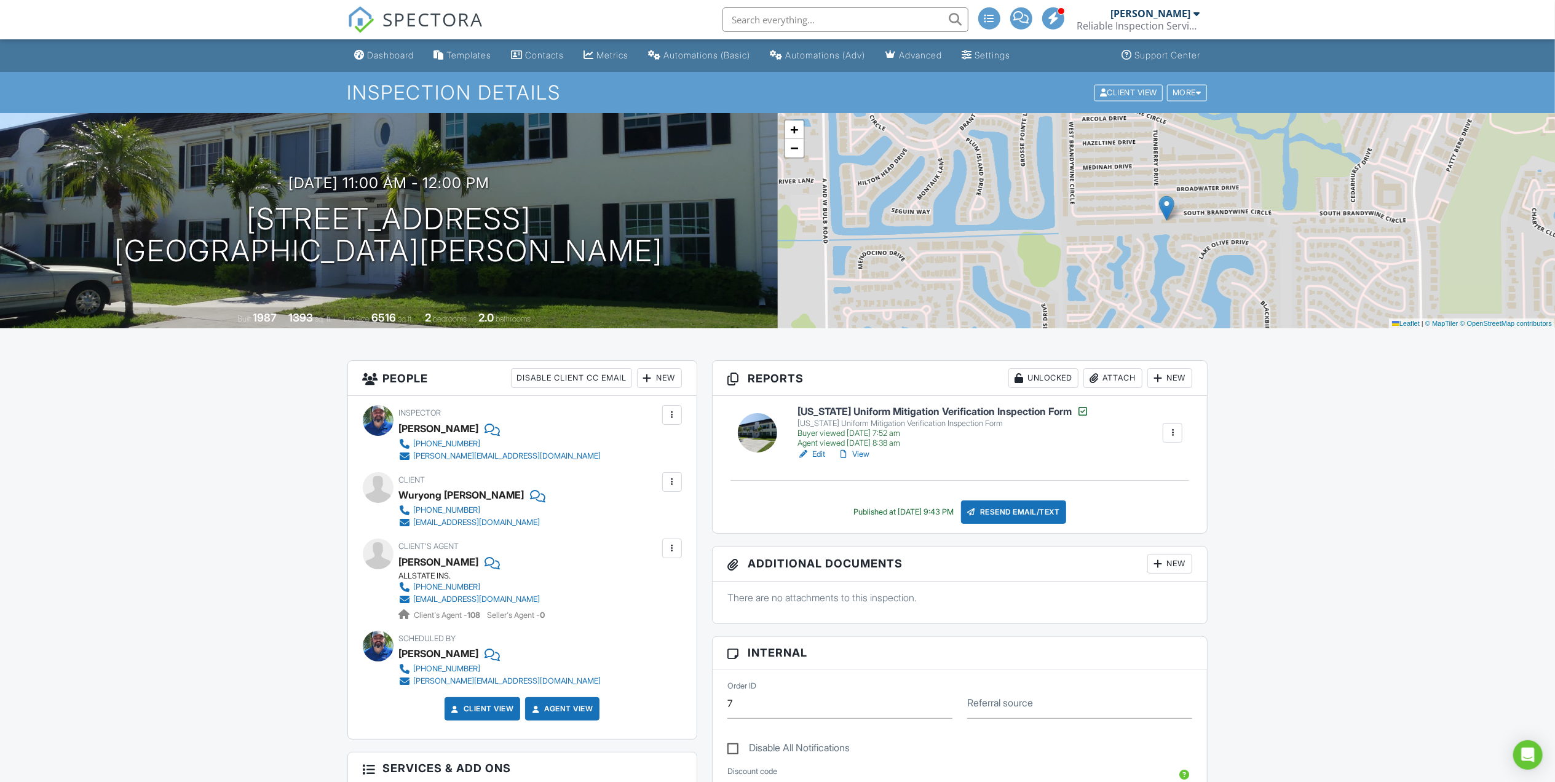
click at [866, 453] on link "View" at bounding box center [853, 454] width 32 height 12
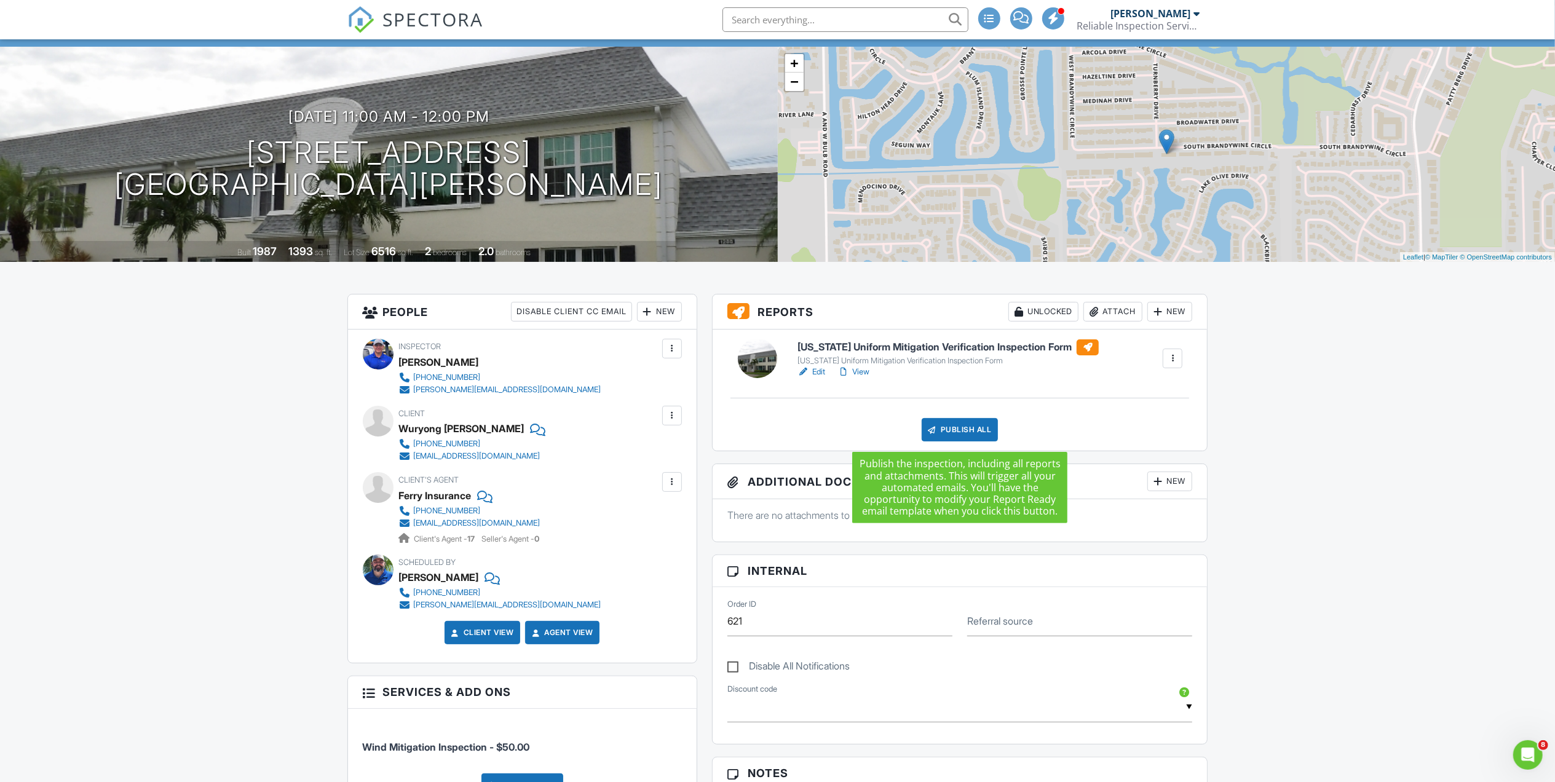
click at [962, 430] on div "Publish All" at bounding box center [960, 429] width 77 height 23
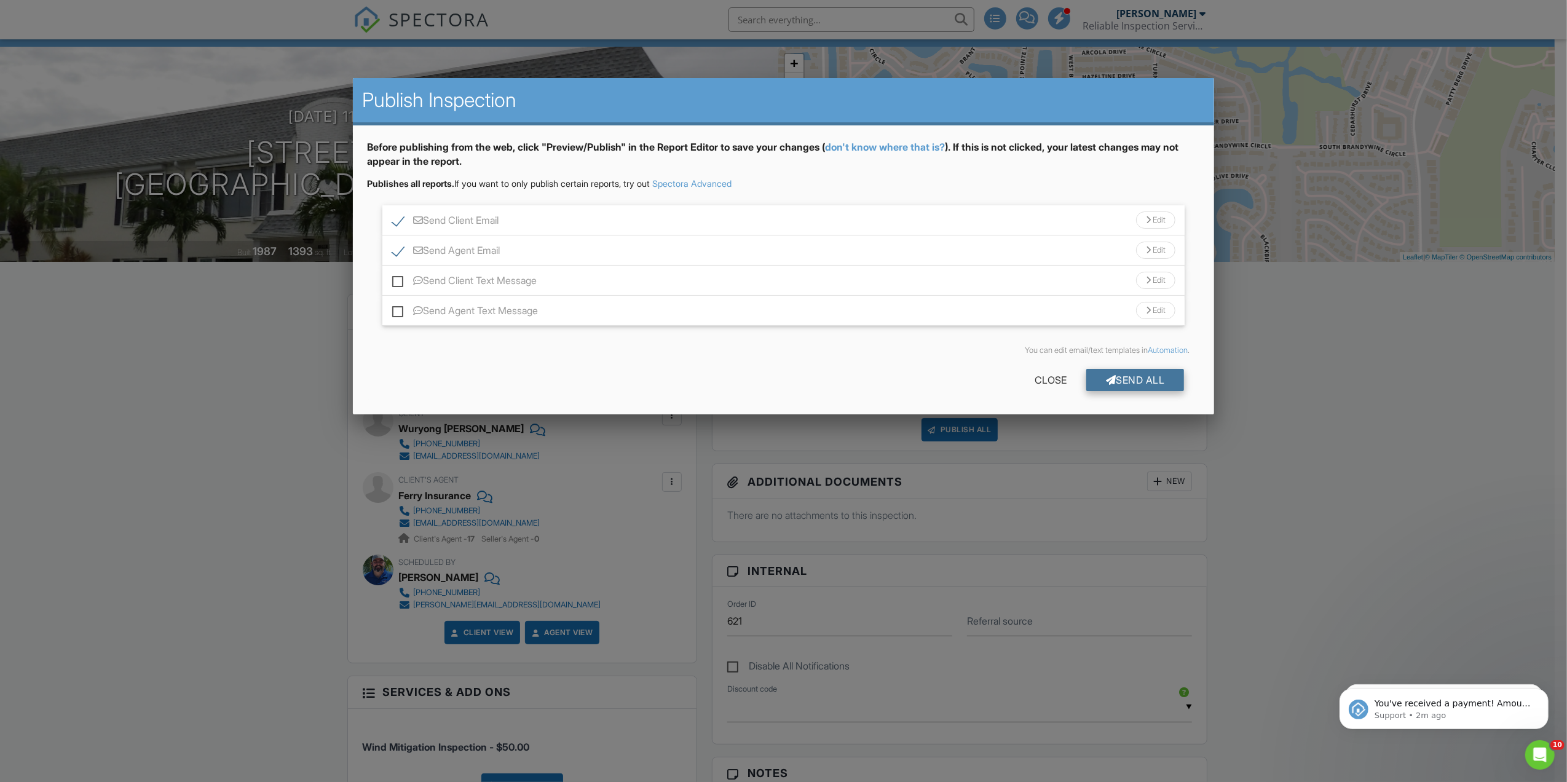
click at [1135, 381] on div "Send All" at bounding box center [1135, 380] width 98 height 22
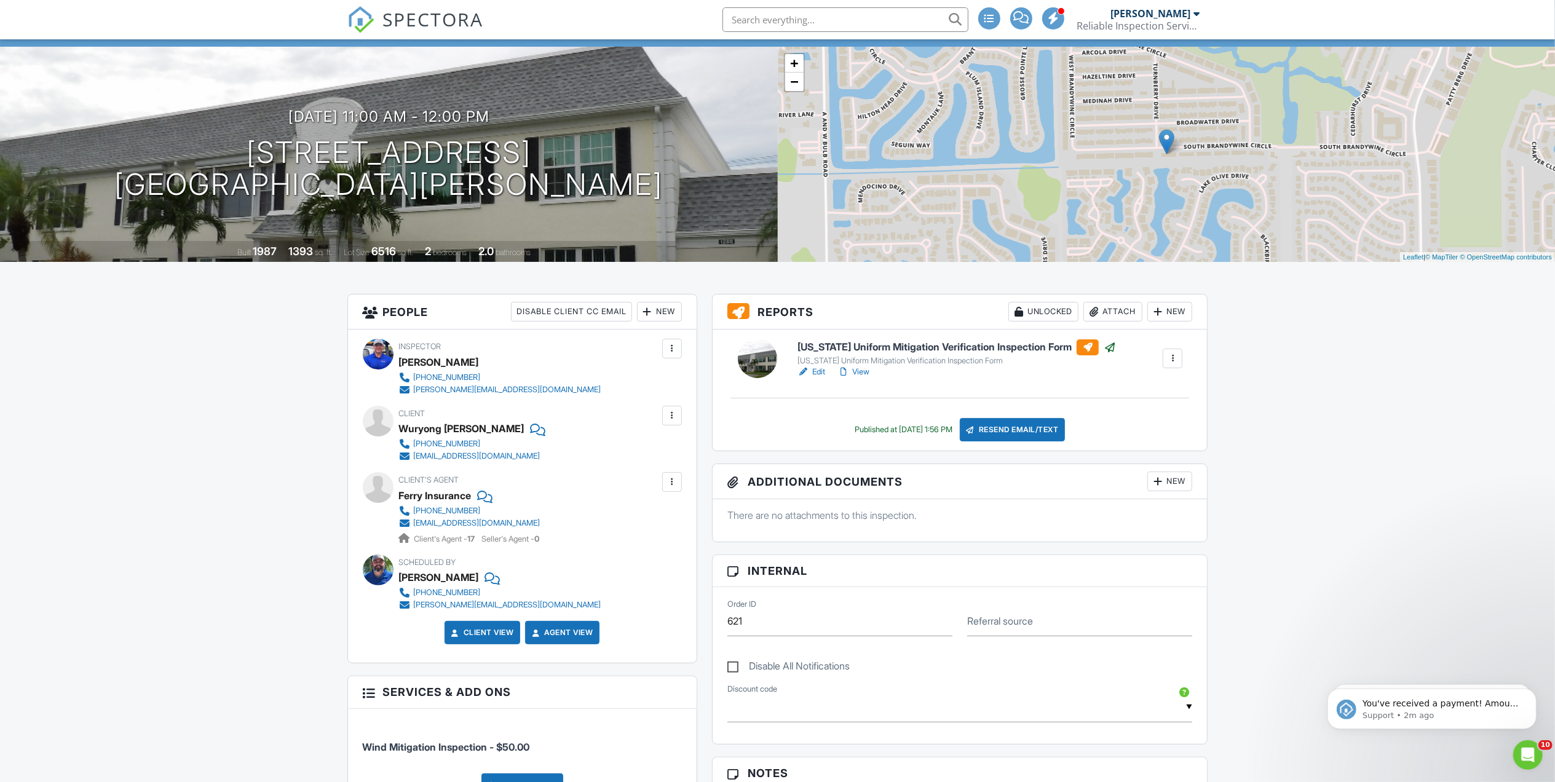
click at [451, 11] on span "SPECTORA" at bounding box center [433, 19] width 101 height 26
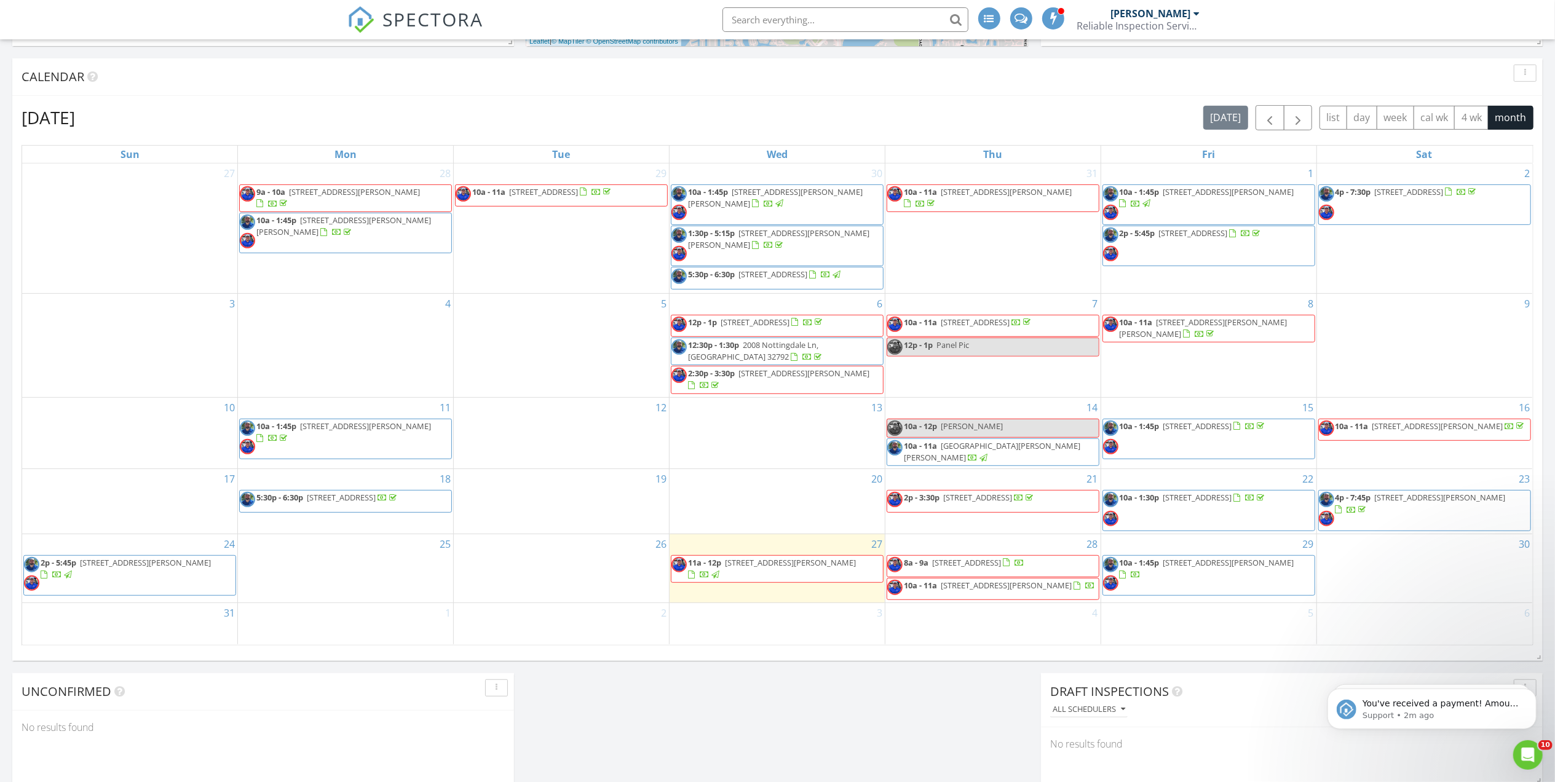
scroll to position [492, 0]
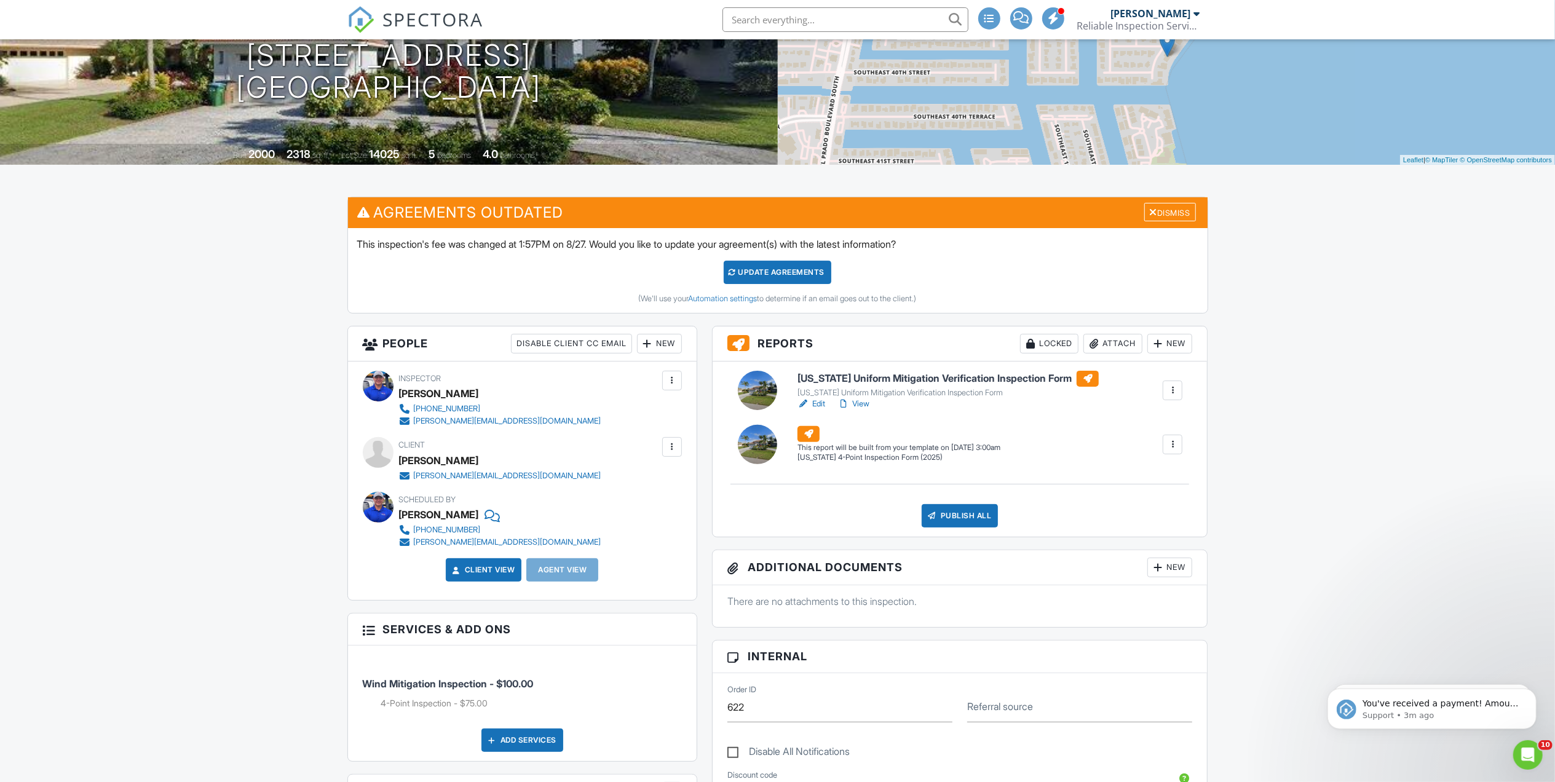
scroll to position [148, 0]
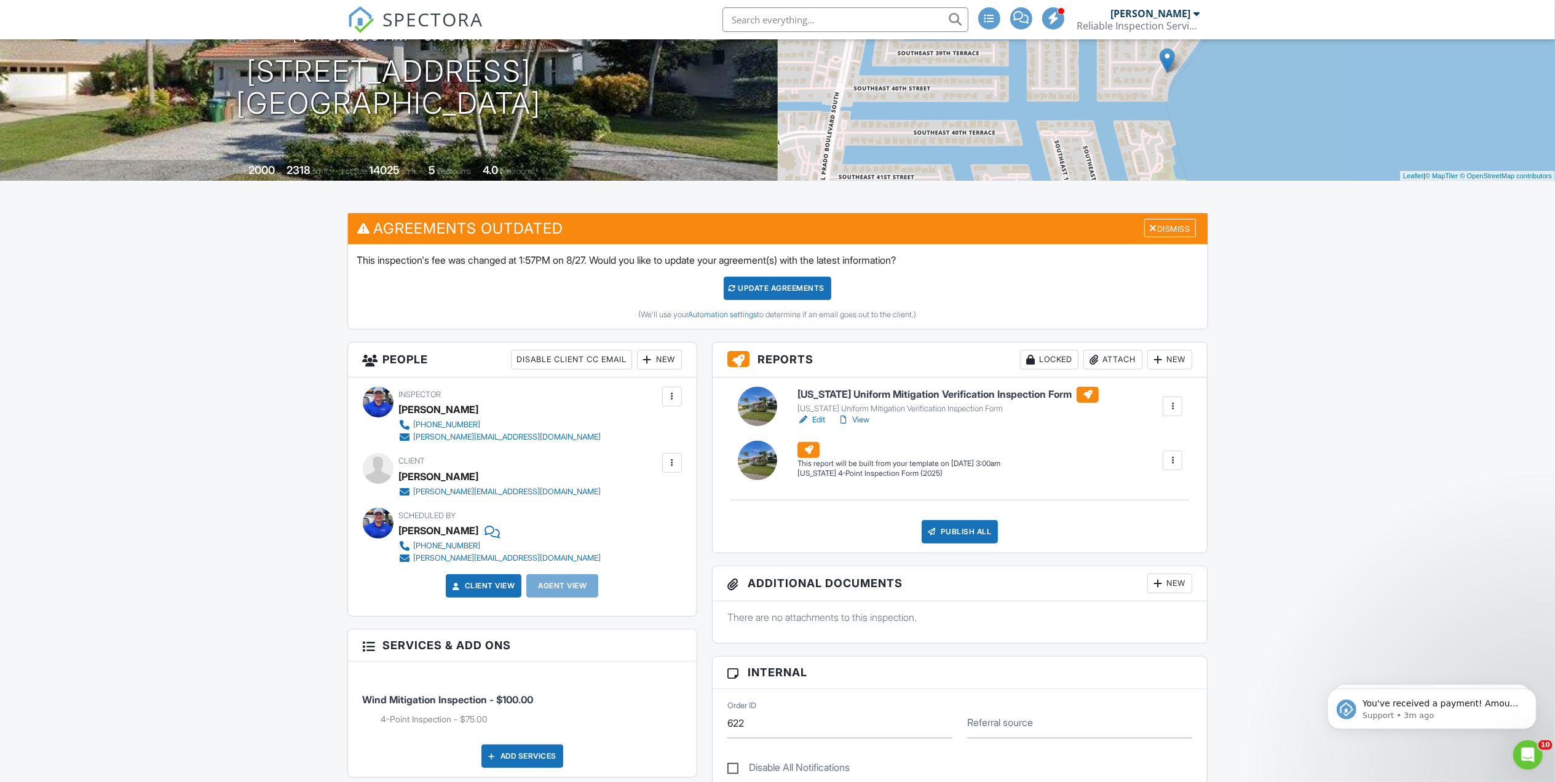
click at [791, 284] on div "Update Agreements" at bounding box center [778, 288] width 108 height 23
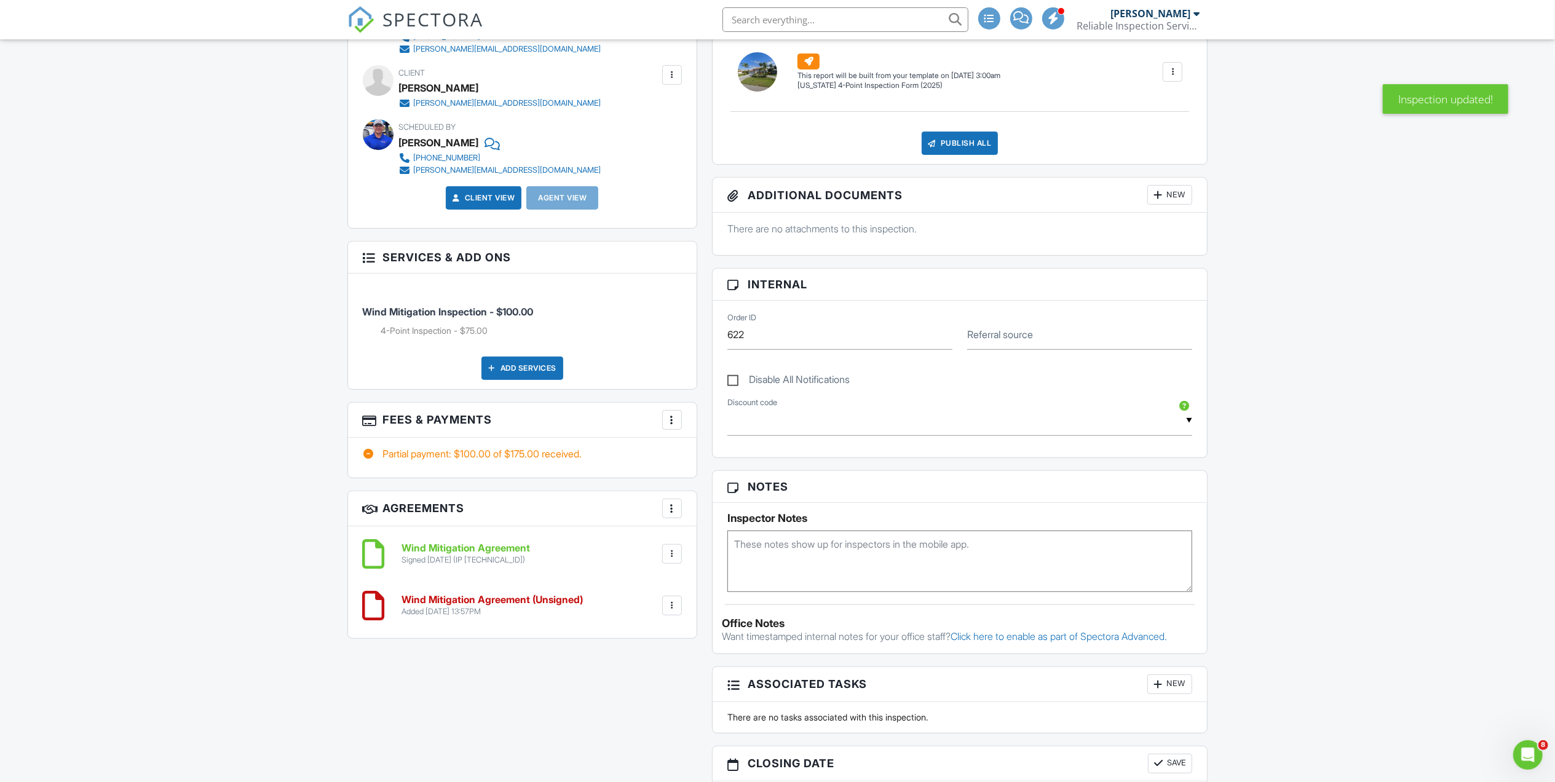
scroll to position [409, 0]
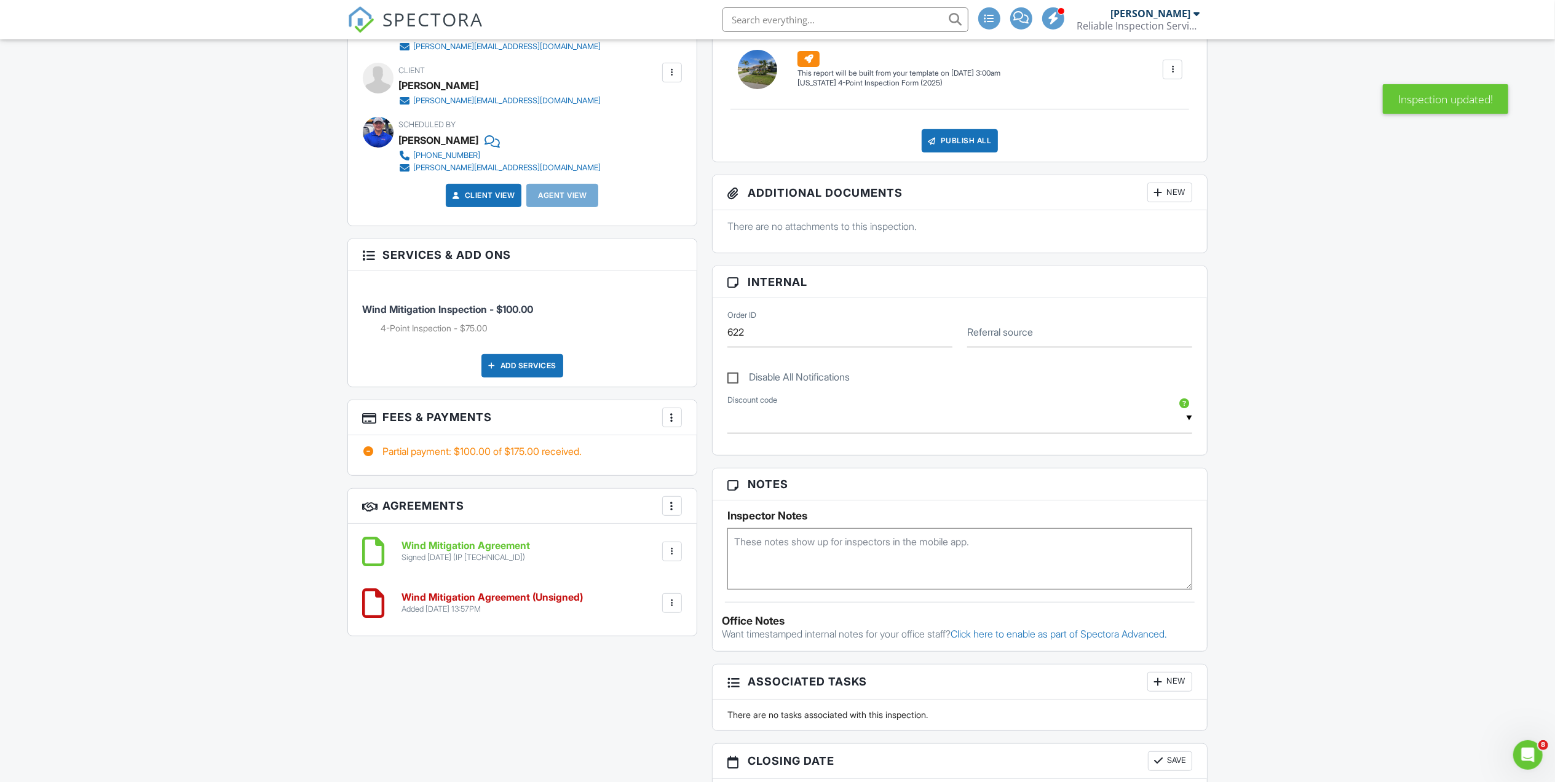
click at [668, 608] on div at bounding box center [672, 603] width 12 height 12
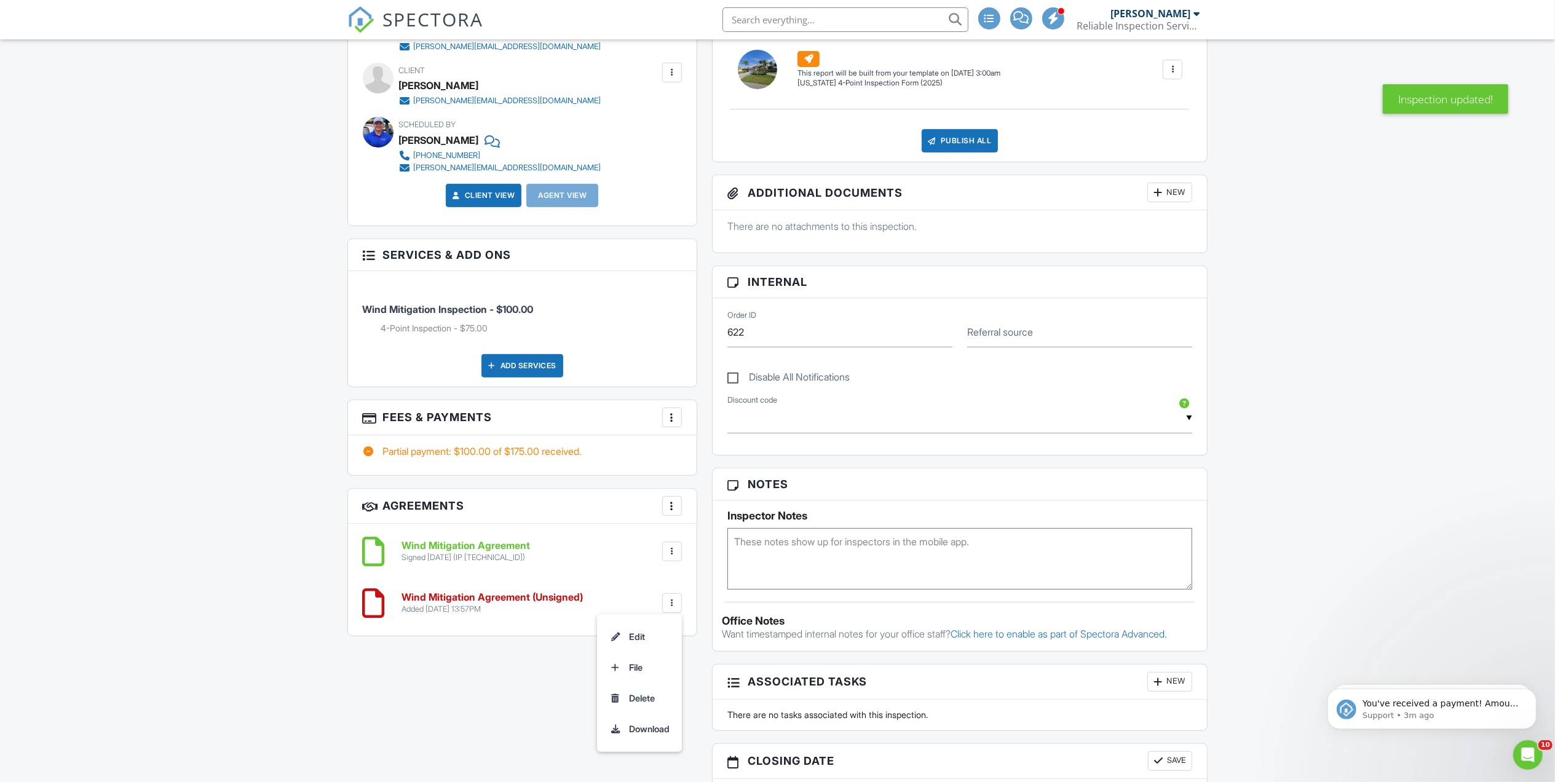
scroll to position [0, 0]
click at [644, 702] on li "Delete" at bounding box center [639, 698] width 70 height 31
